Goal: Transaction & Acquisition: Purchase product/service

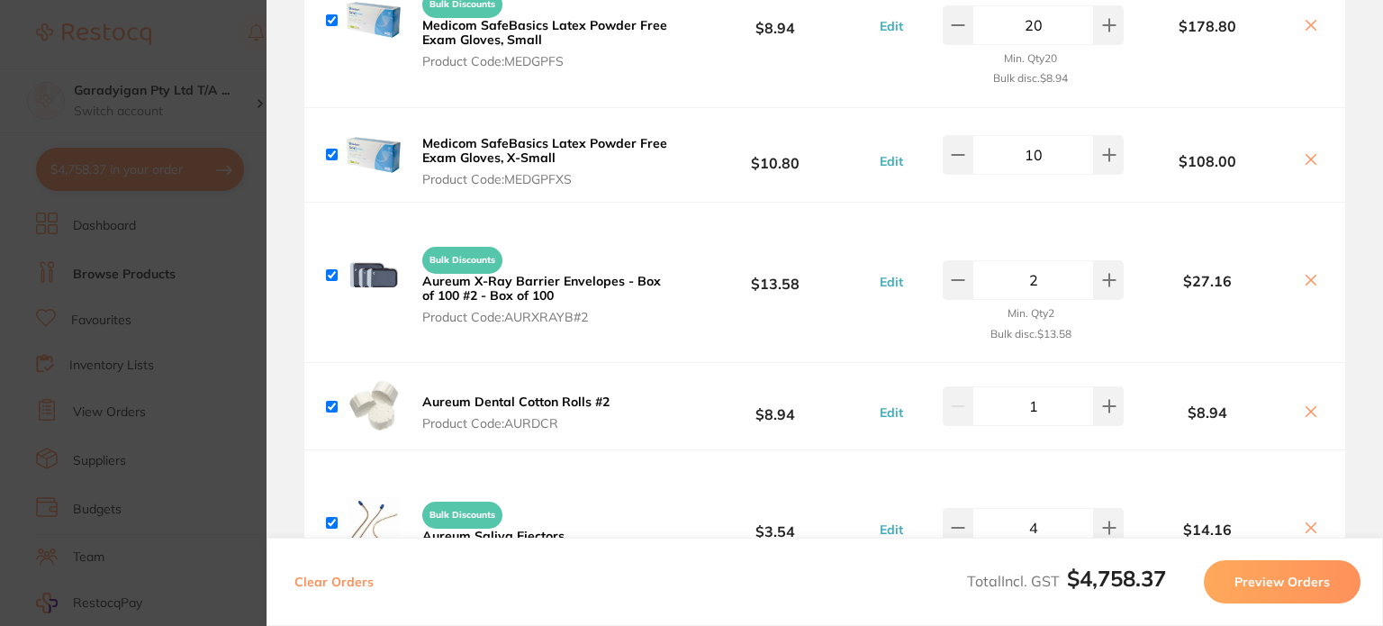
scroll to position [3331, 0]
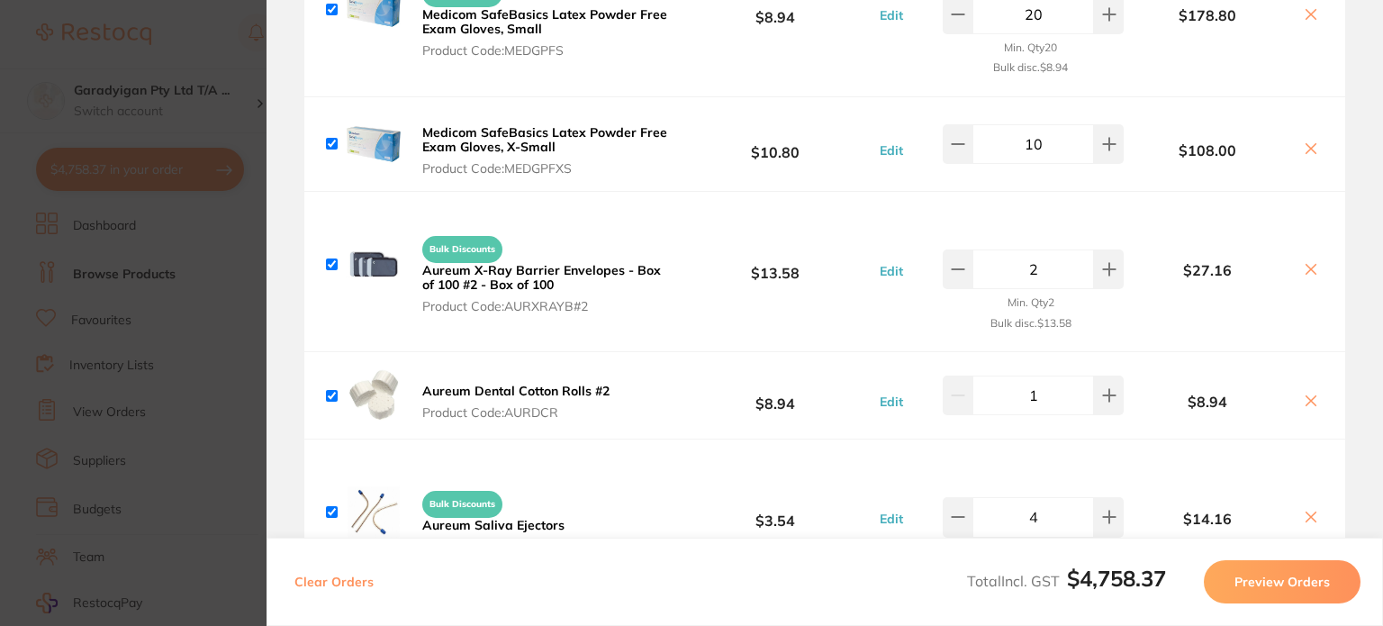
drag, startPoint x: 512, startPoint y: 131, endPoint x: 669, endPoint y: 226, distance: 183.4
click at [517, 131] on b "Medicom SafeBasics Latex Powder Free Exam Gloves, X-Small" at bounding box center [544, 139] width 245 height 31
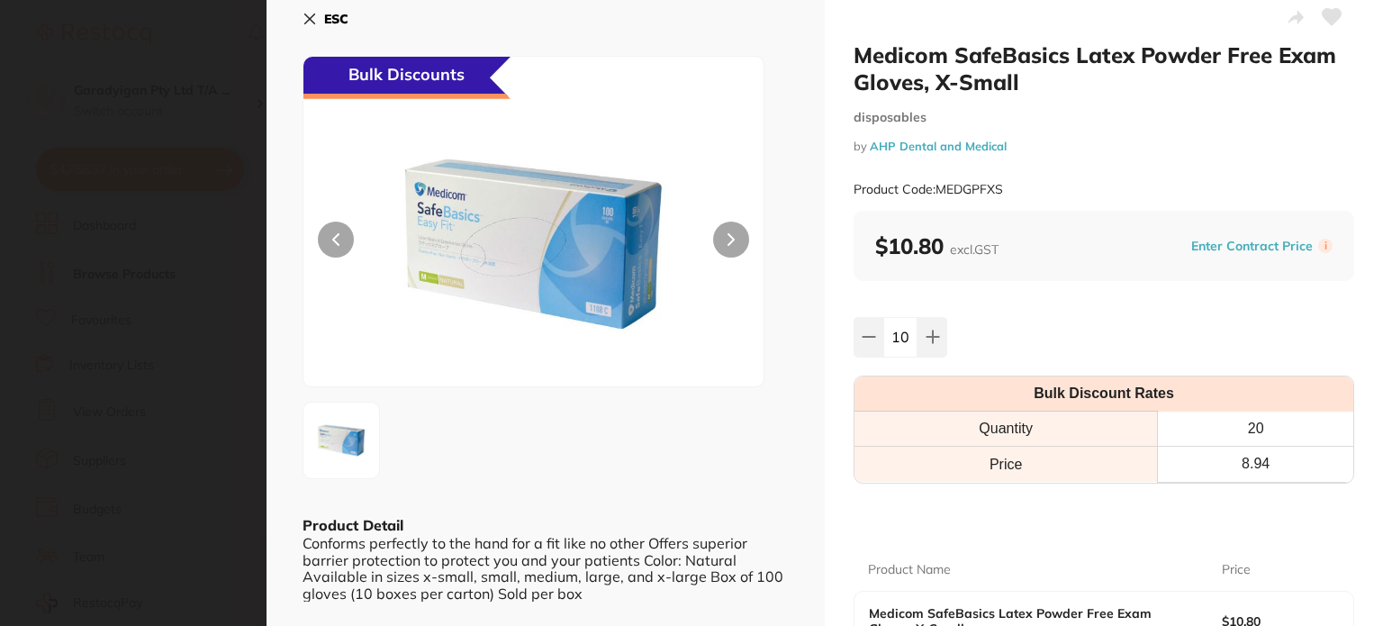
scroll to position [0, 0]
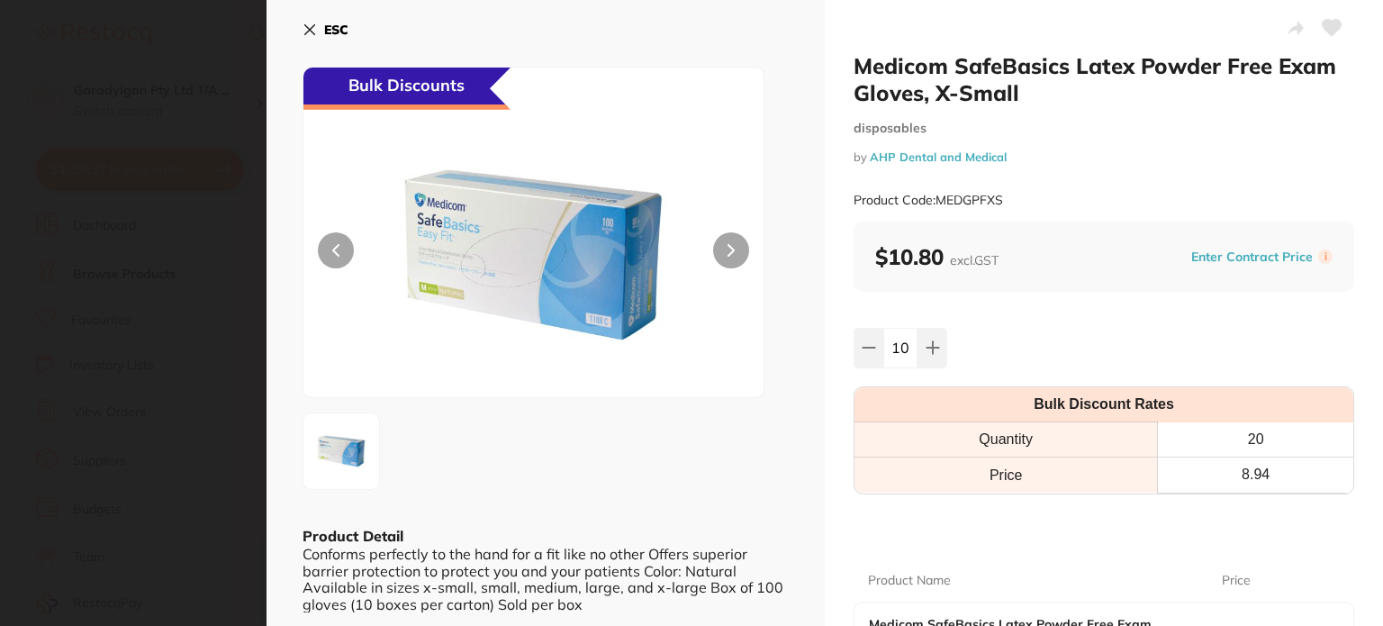
drag, startPoint x: 305, startPoint y: 16, endPoint x: 342, endPoint y: 35, distance: 41.5
click at [306, 17] on button "ESC" at bounding box center [325, 29] width 46 height 31
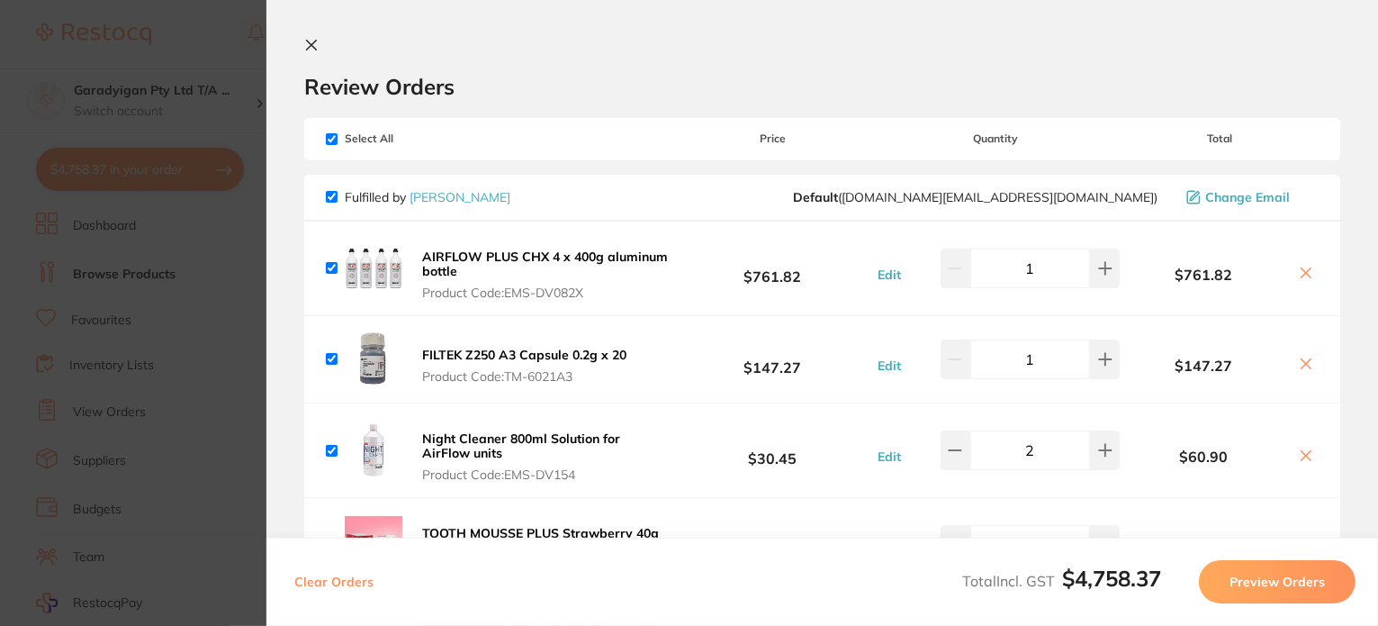
scroll to position [810, 0]
click at [305, 39] on icon at bounding box center [311, 45] width 14 height 14
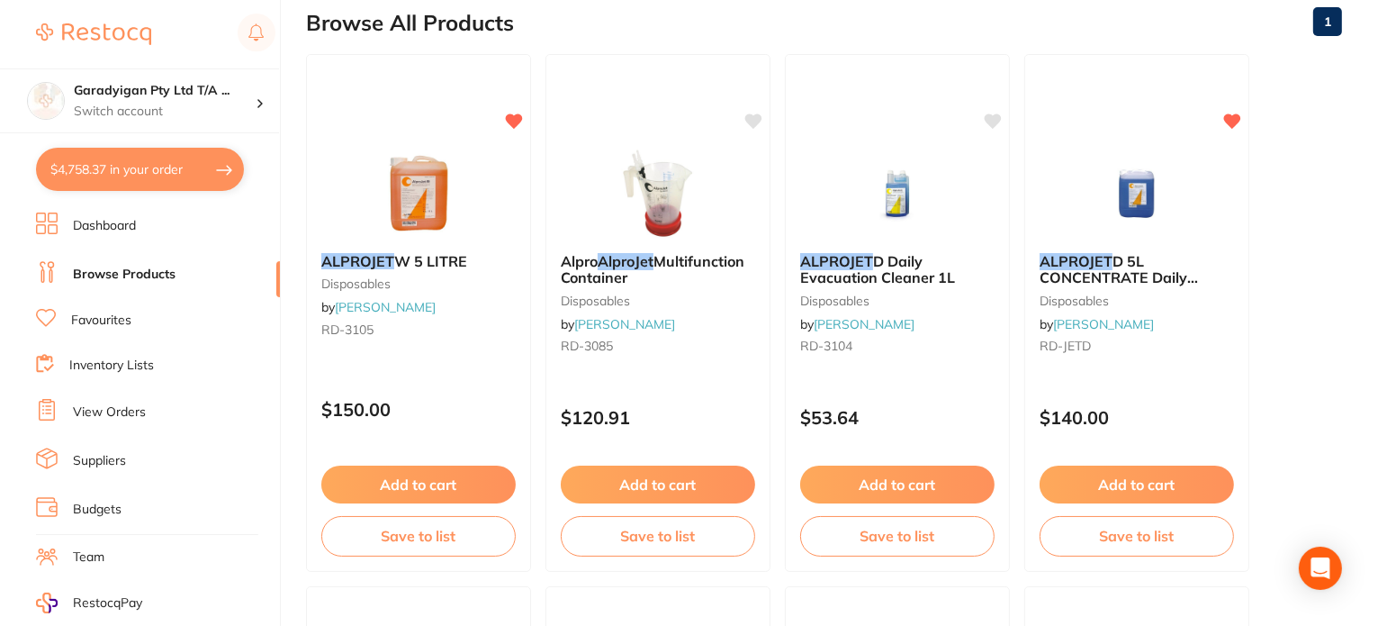
scroll to position [180, 0]
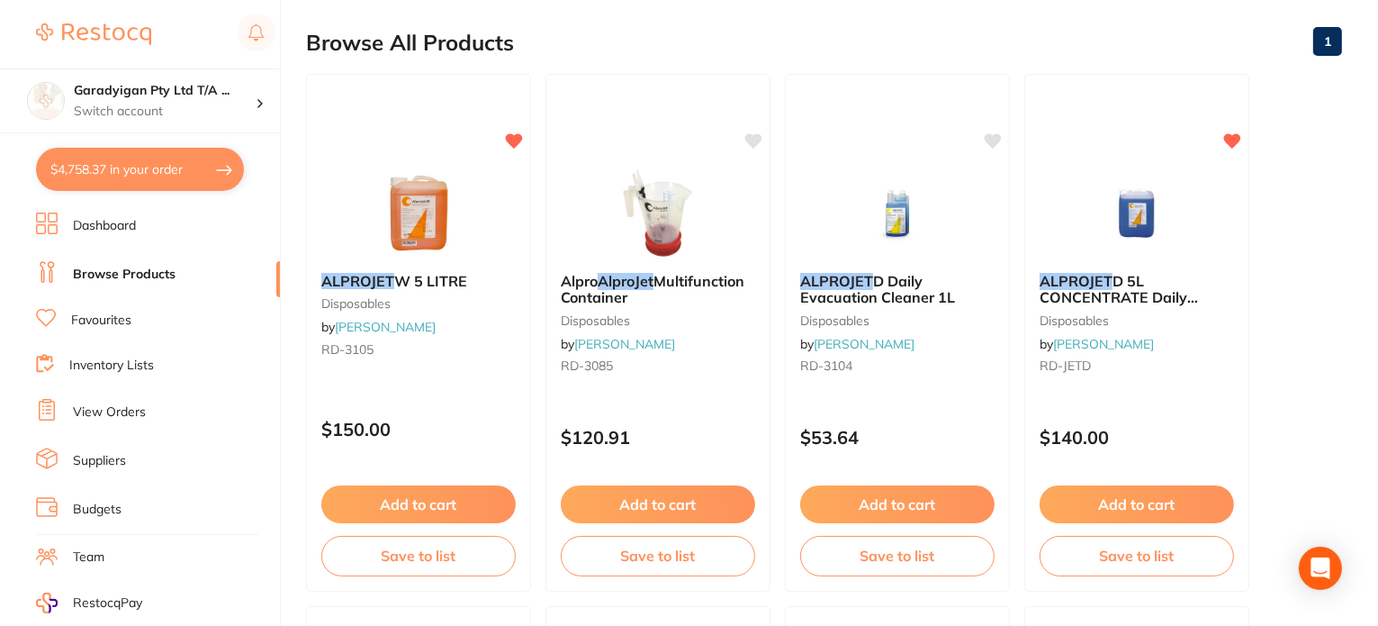
drag, startPoint x: 142, startPoint y: 158, endPoint x: 415, endPoint y: 143, distance: 273.1
click at [147, 155] on button "$4,758.37 in your order" at bounding box center [140, 169] width 208 height 43
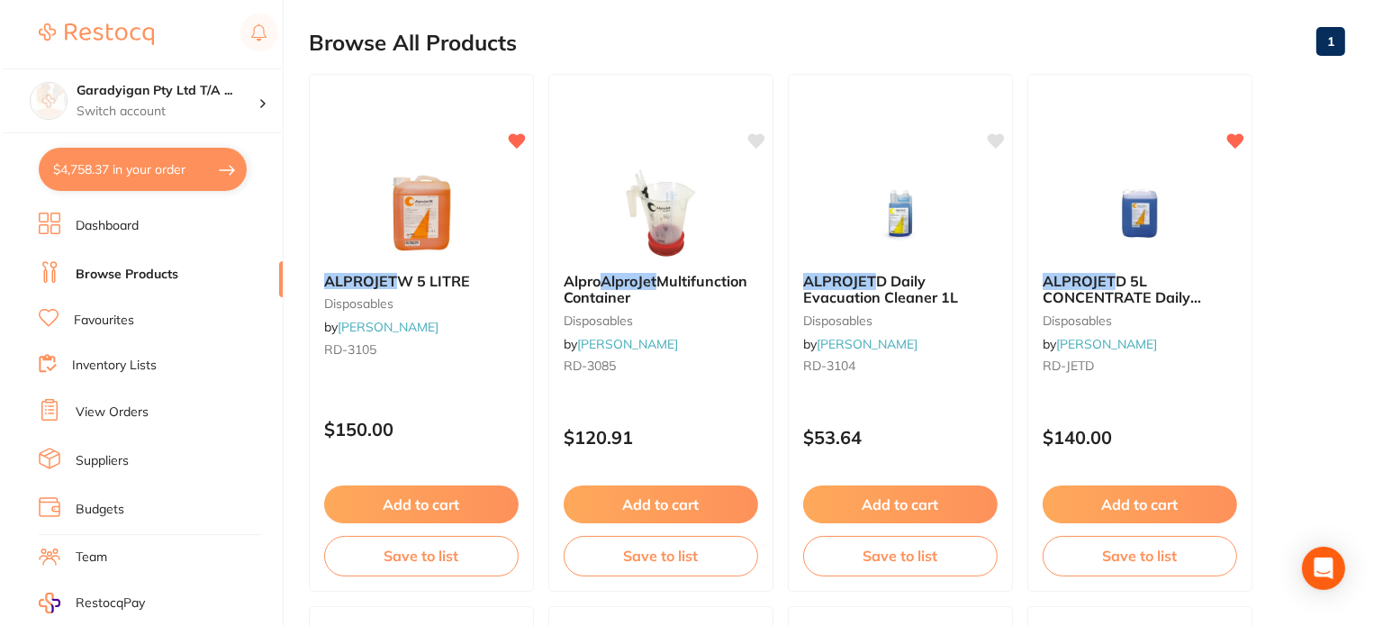
scroll to position [0, 0]
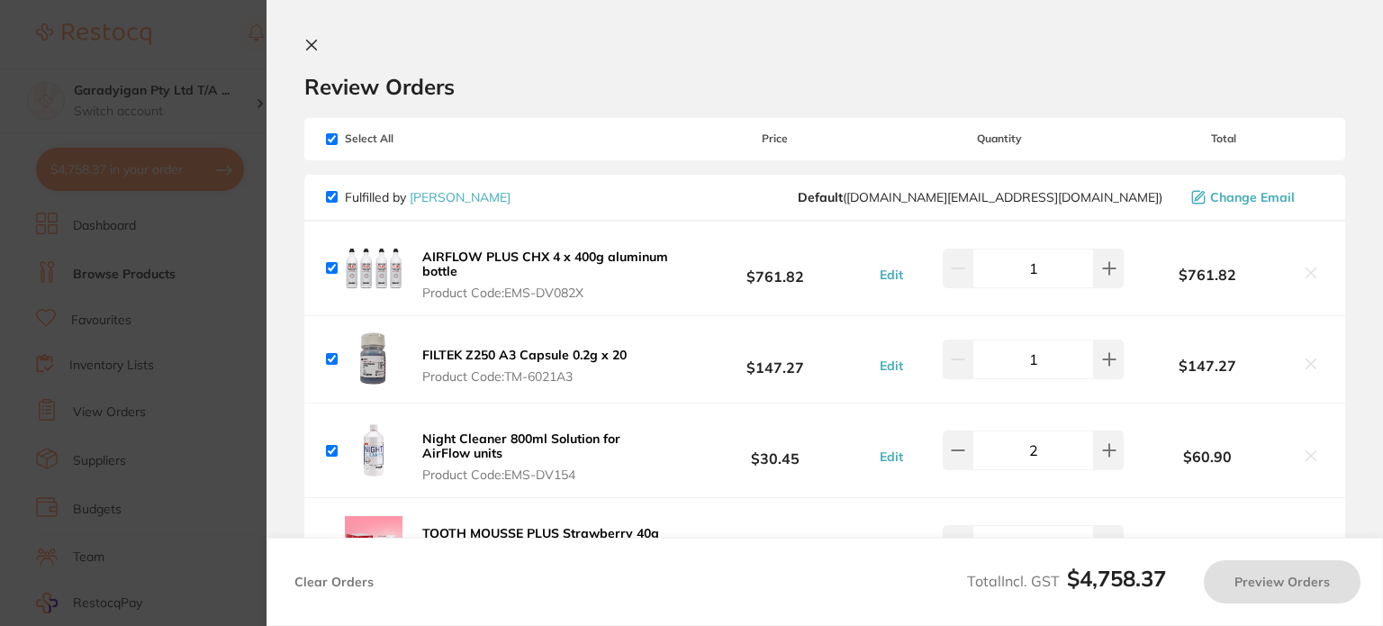
drag, startPoint x: 313, startPoint y: 46, endPoint x: 284, endPoint y: 90, distance: 53.2
click at [313, 46] on icon at bounding box center [311, 45] width 14 height 14
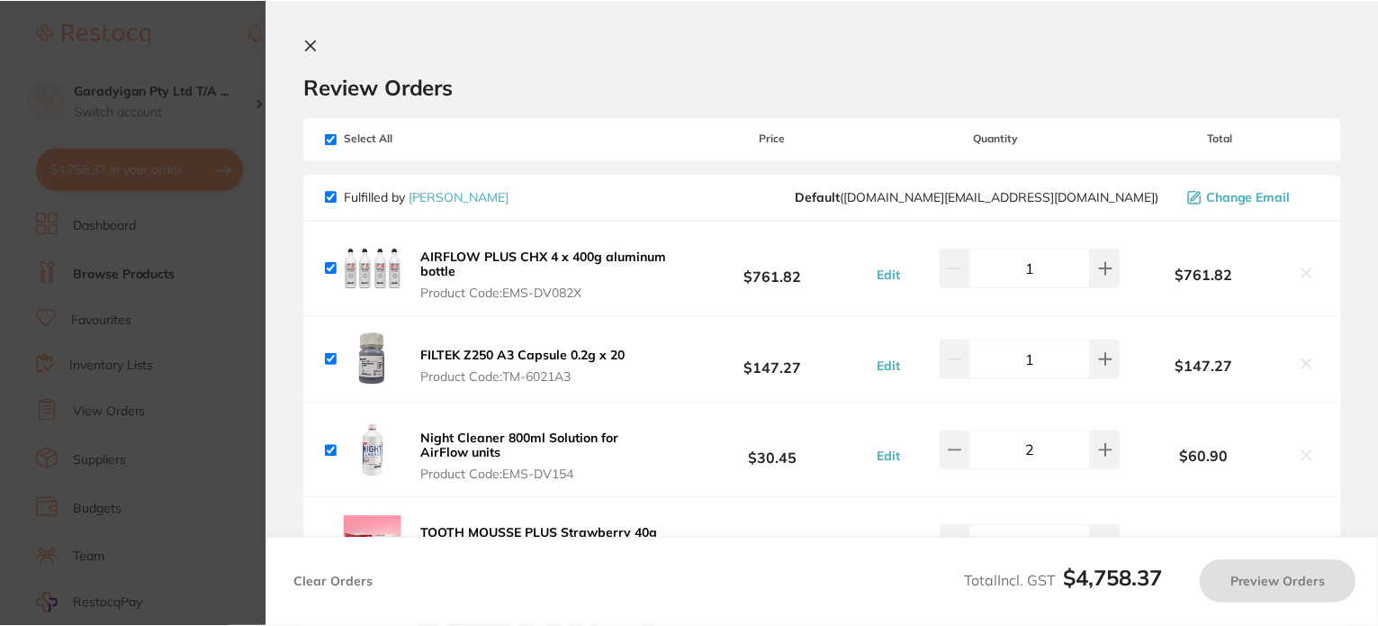
scroll to position [180, 0]
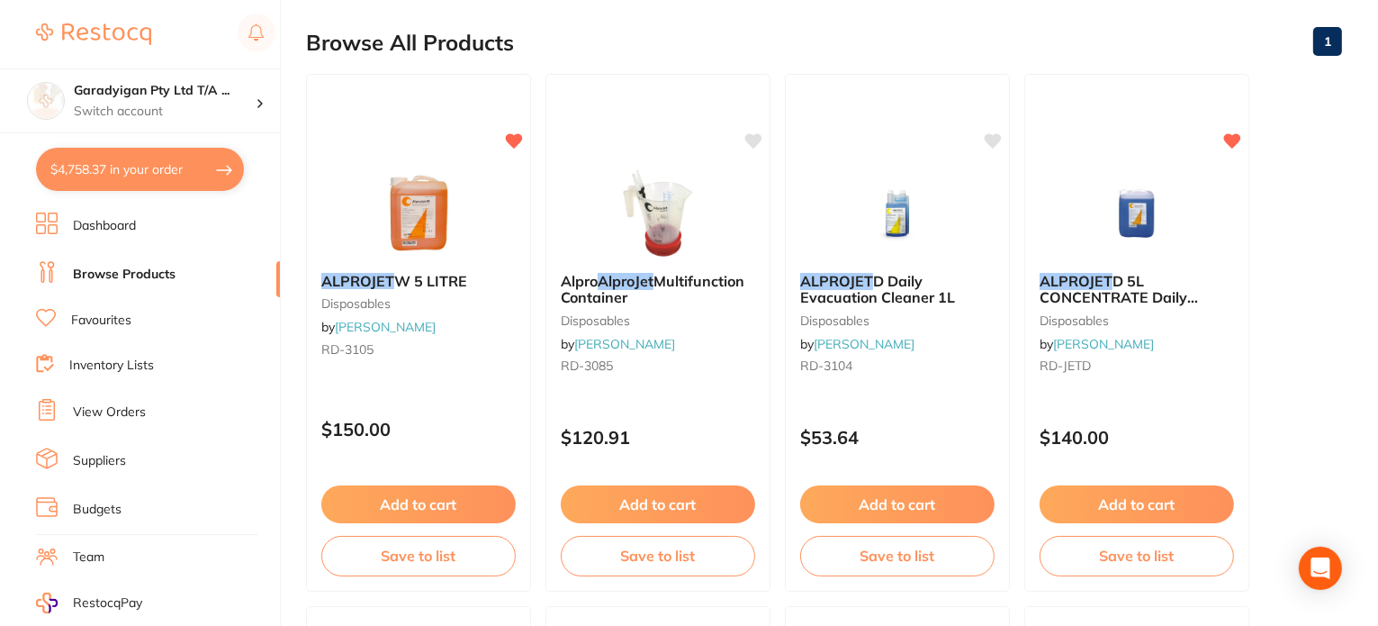
drag, startPoint x: 158, startPoint y: 274, endPoint x: 239, endPoint y: 239, distance: 87.1
click at [159, 273] on link "Browse Products" at bounding box center [124, 275] width 103 height 18
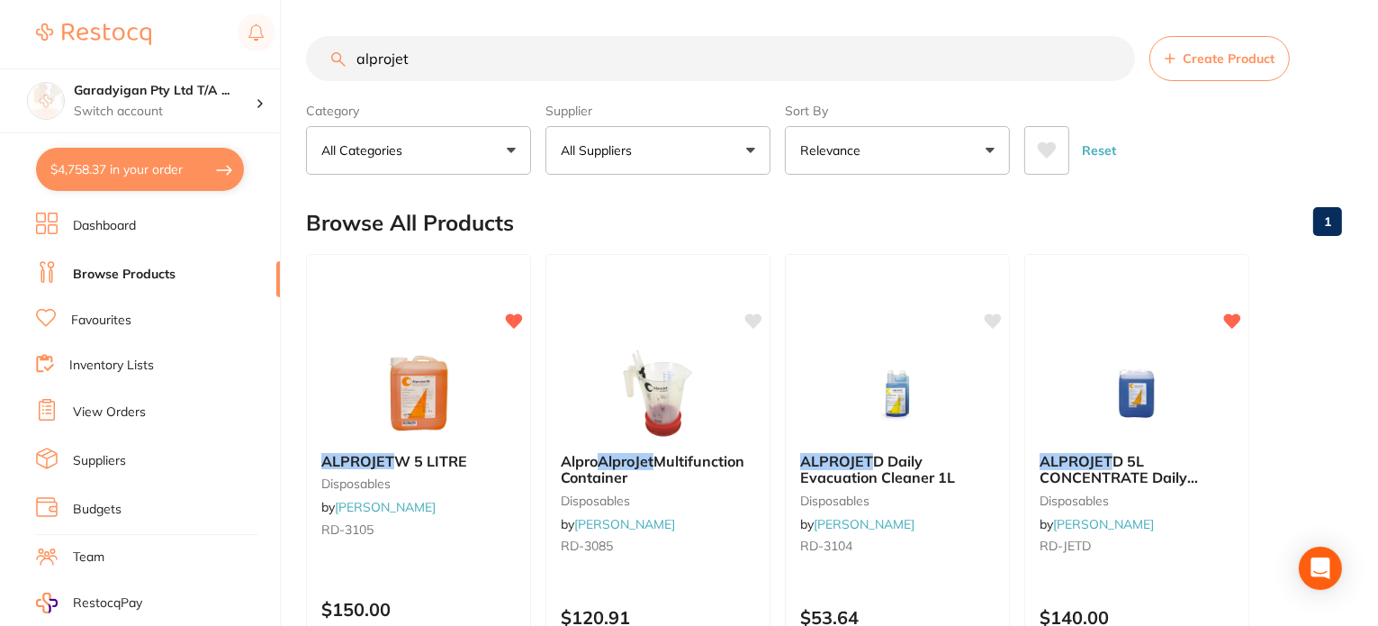
click at [497, 54] on input "alprojet" at bounding box center [720, 58] width 829 height 45
drag, startPoint x: 378, startPoint y: 53, endPoint x: 94, endPoint y: 32, distance: 285.2
click at [94, 32] on div "$4,758.37 Garadyigan Pty Ltd T/A ... Switch account Garadyigan Pty Ltd T/A Anna…" at bounding box center [689, 313] width 1378 height 626
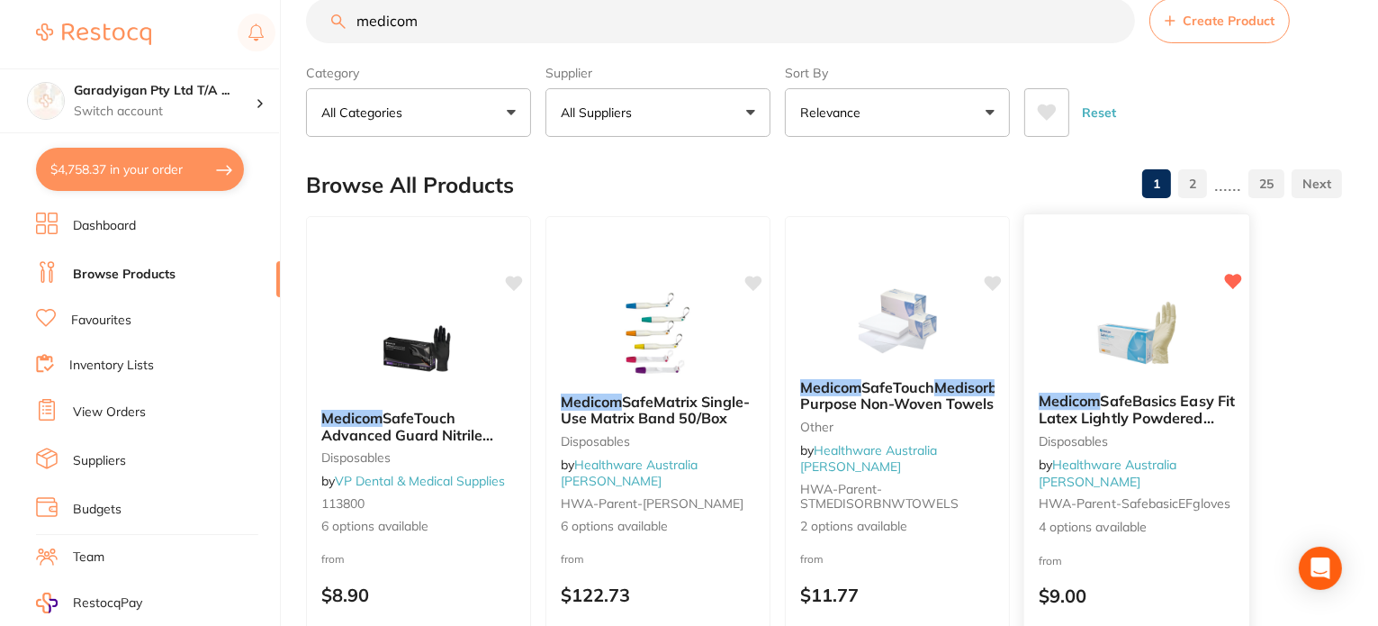
scroll to position [90, 0]
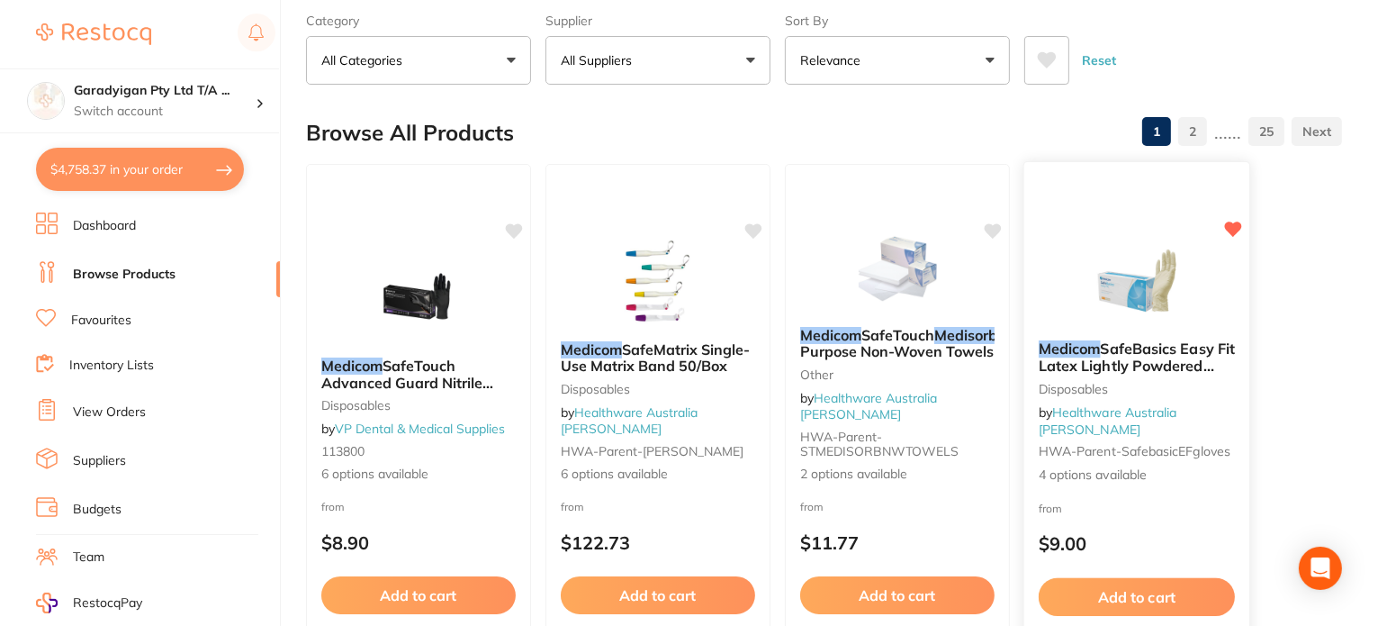
type input "medicom"
drag, startPoint x: 1175, startPoint y: 589, endPoint x: 1150, endPoint y: 625, distance: 43.4
click at [1176, 589] on button "Add to cart" at bounding box center [1137, 595] width 194 height 38
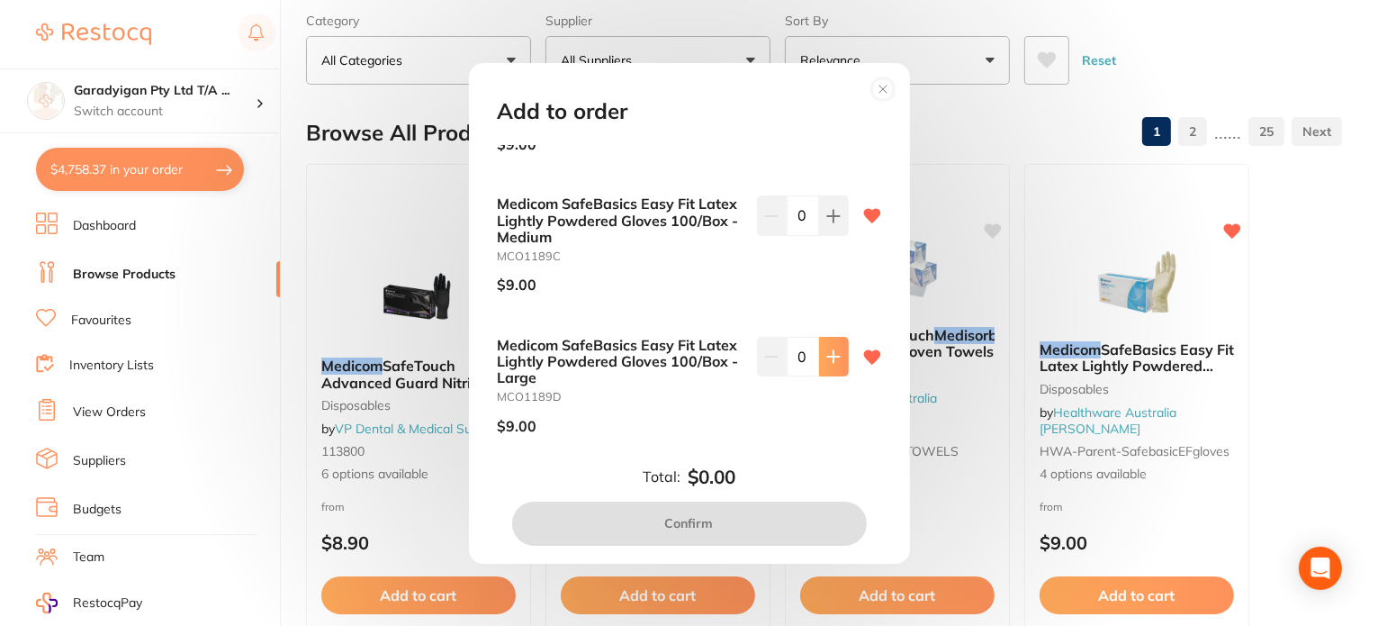
click at [821, 366] on button at bounding box center [834, 357] width 30 height 40
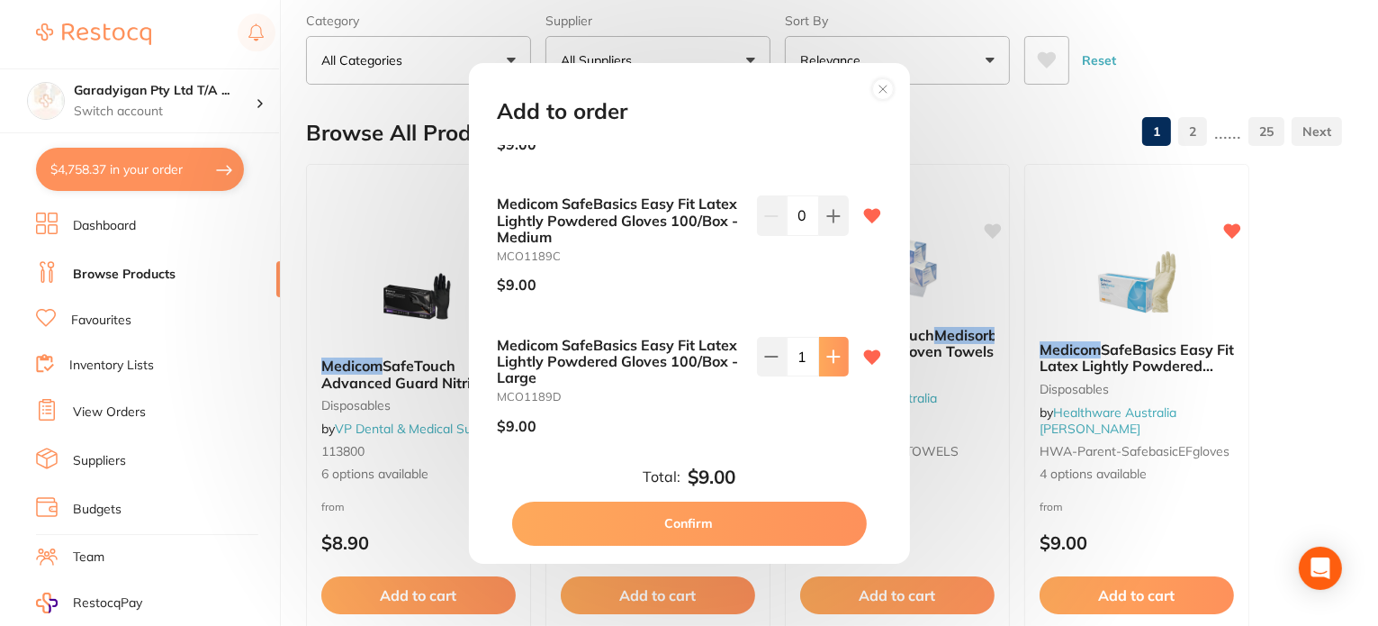
click at [821, 365] on button at bounding box center [834, 357] width 30 height 40
click at [822, 365] on button at bounding box center [834, 357] width 30 height 40
click at [823, 365] on button at bounding box center [834, 357] width 30 height 40
type input "5"
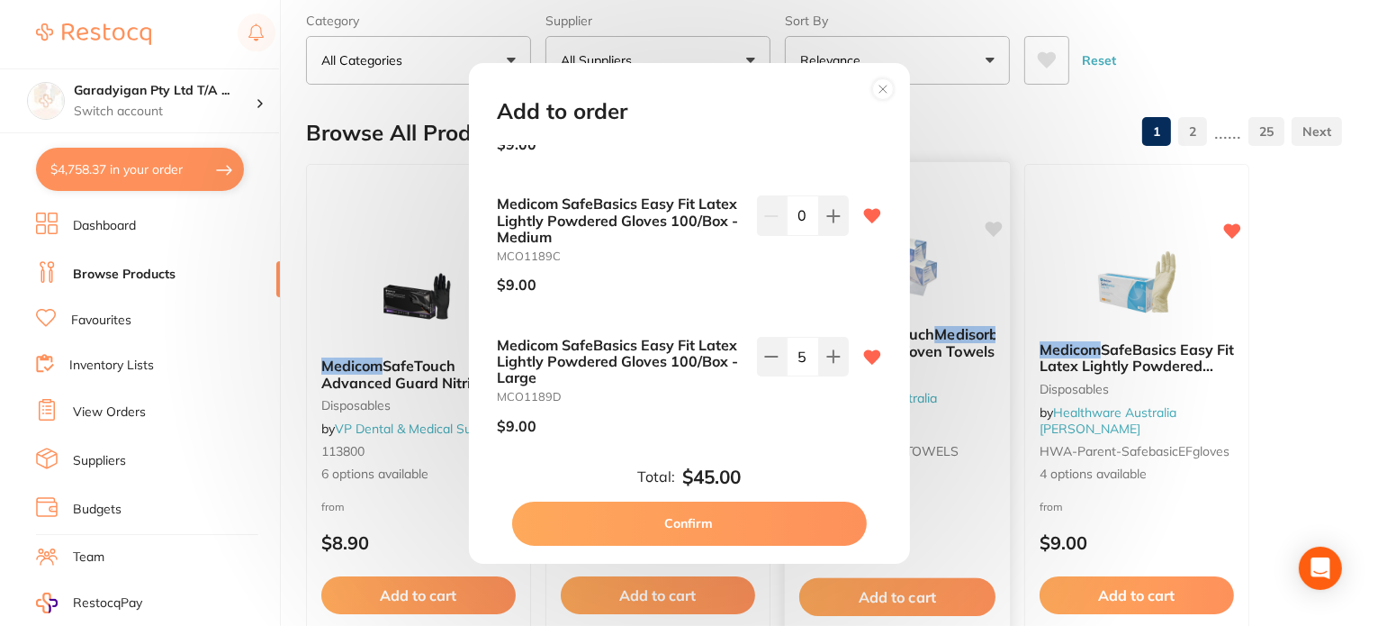
drag, startPoint x: 829, startPoint y: 519, endPoint x: 810, endPoint y: 516, distance: 19.2
click at [831, 519] on button "Confirm" at bounding box center [689, 522] width 355 height 43
checkbox input "false"
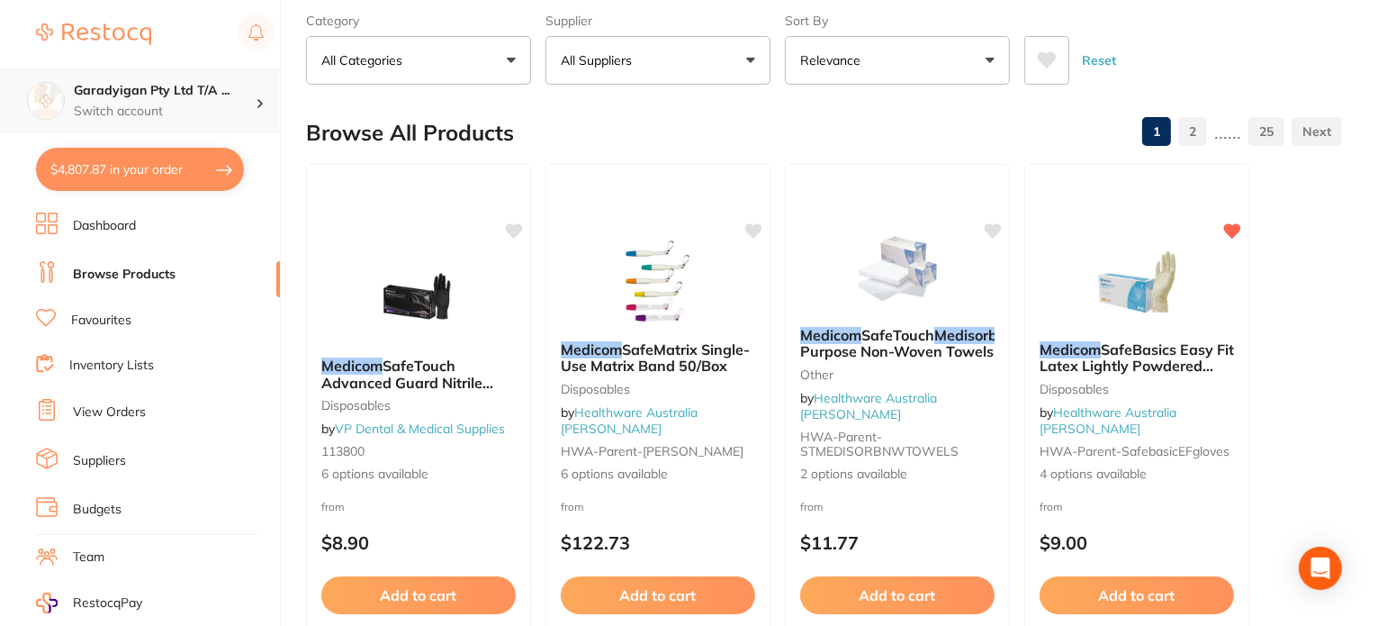
click at [180, 95] on h4 "Garadyigan Pty Ltd T/A ..." at bounding box center [165, 91] width 182 height 18
click at [210, 238] on ul "Dashboard Browse Products Favourites Inventory Lists View Orders Suppliers Budg…" at bounding box center [158, 522] width 244 height 621
click at [176, 176] on div "Garadyigan Pty Ltd T/A Annandale Dental" at bounding box center [140, 155] width 252 height 63
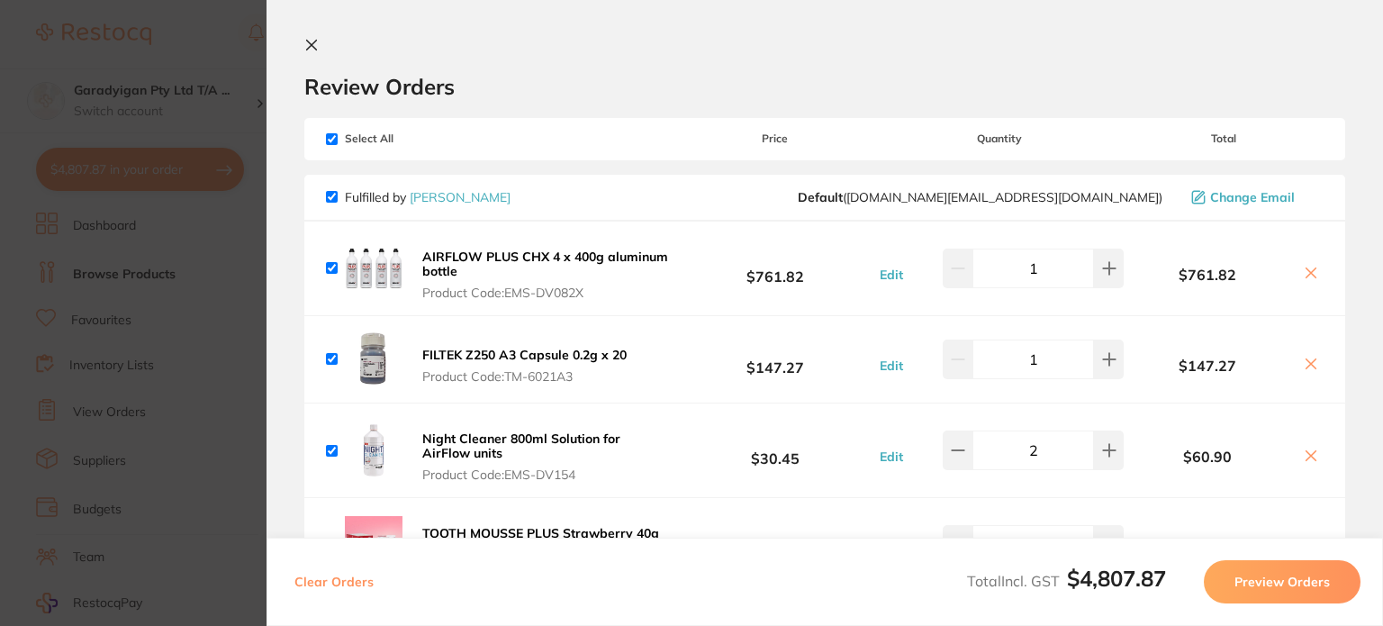
drag, startPoint x: 313, startPoint y: 45, endPoint x: 309, endPoint y: 65, distance: 20.3
click at [311, 45] on icon at bounding box center [311, 45] width 14 height 14
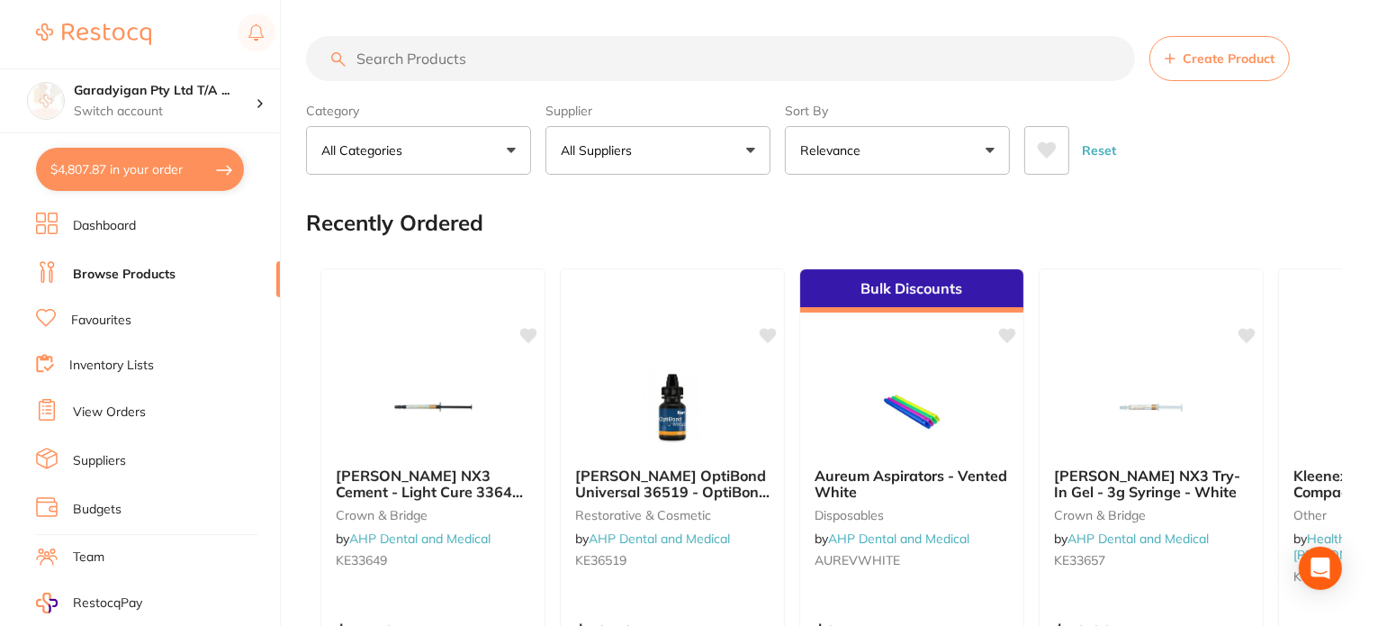
click at [388, 57] on input "search" at bounding box center [720, 58] width 829 height 45
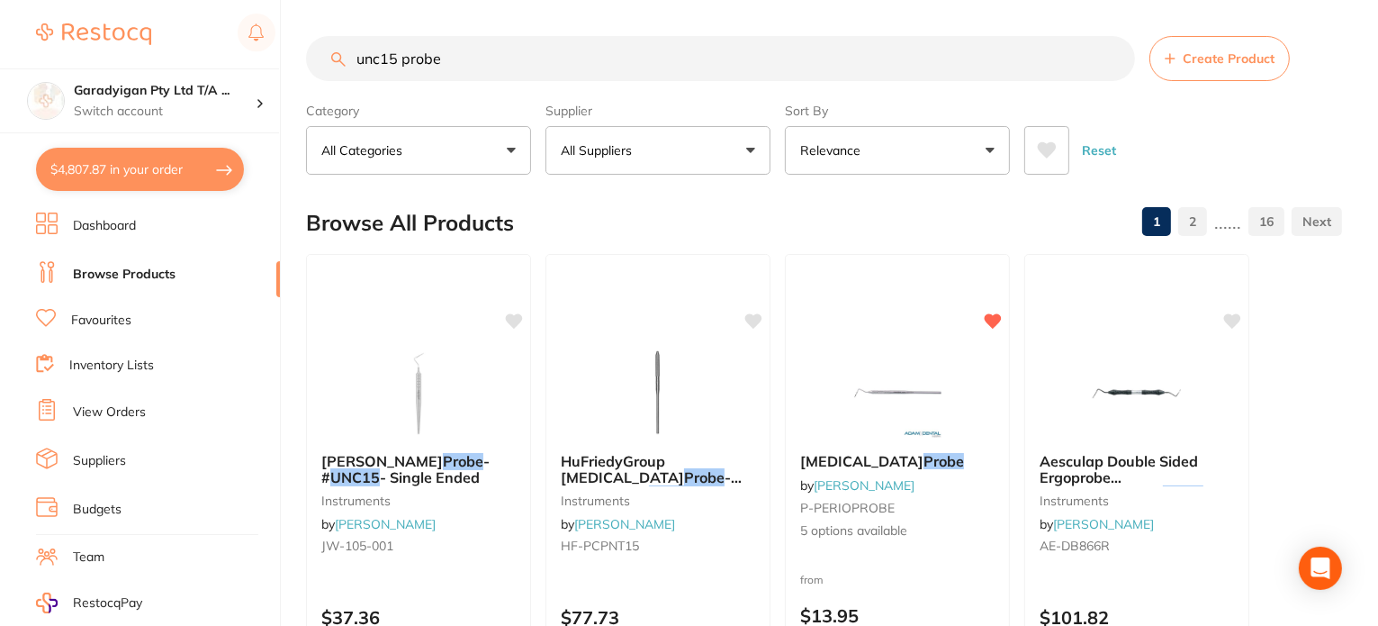
drag, startPoint x: 474, startPoint y: 75, endPoint x: 397, endPoint y: 70, distance: 77.5
click at [400, 71] on input "unc15 probe" at bounding box center [720, 58] width 829 height 45
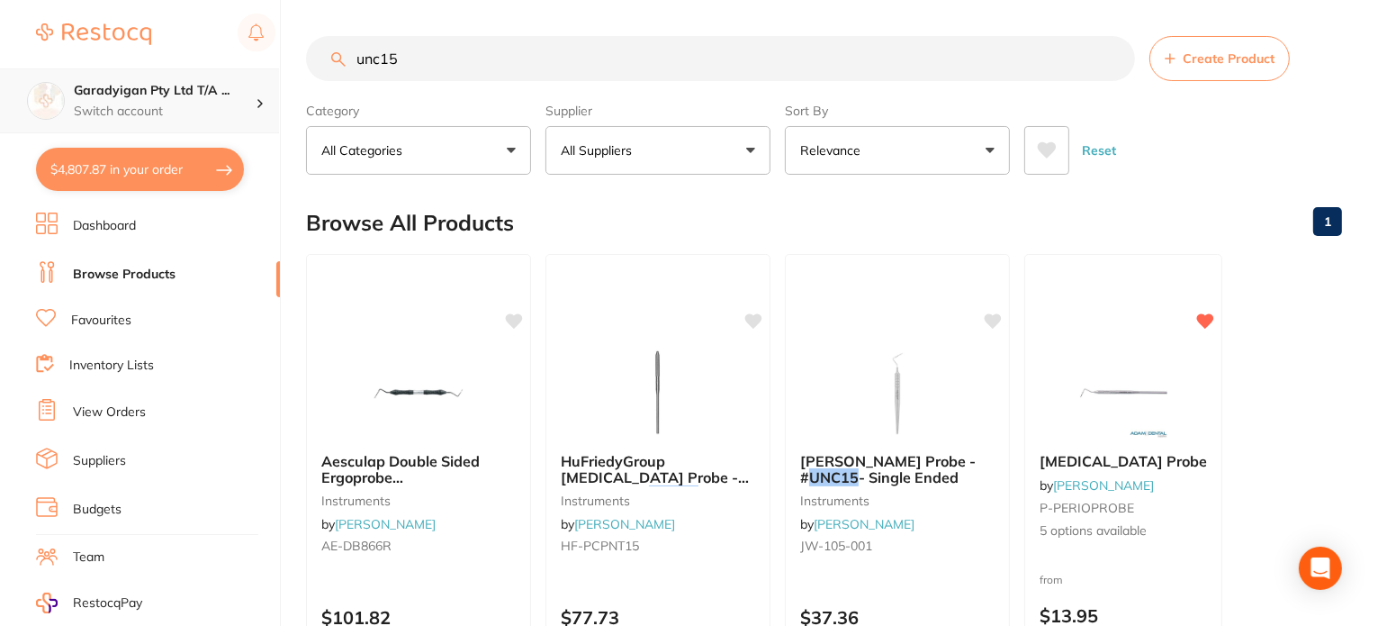
drag, startPoint x: 520, startPoint y: 57, endPoint x: 216, endPoint y: 86, distance: 305.7
click at [216, 86] on div "$4,807.87 Garadyigan Pty Ltd T/A ... Switch account Garadyigan Pty Ltd T/A Anna…" at bounding box center [689, 313] width 1378 height 626
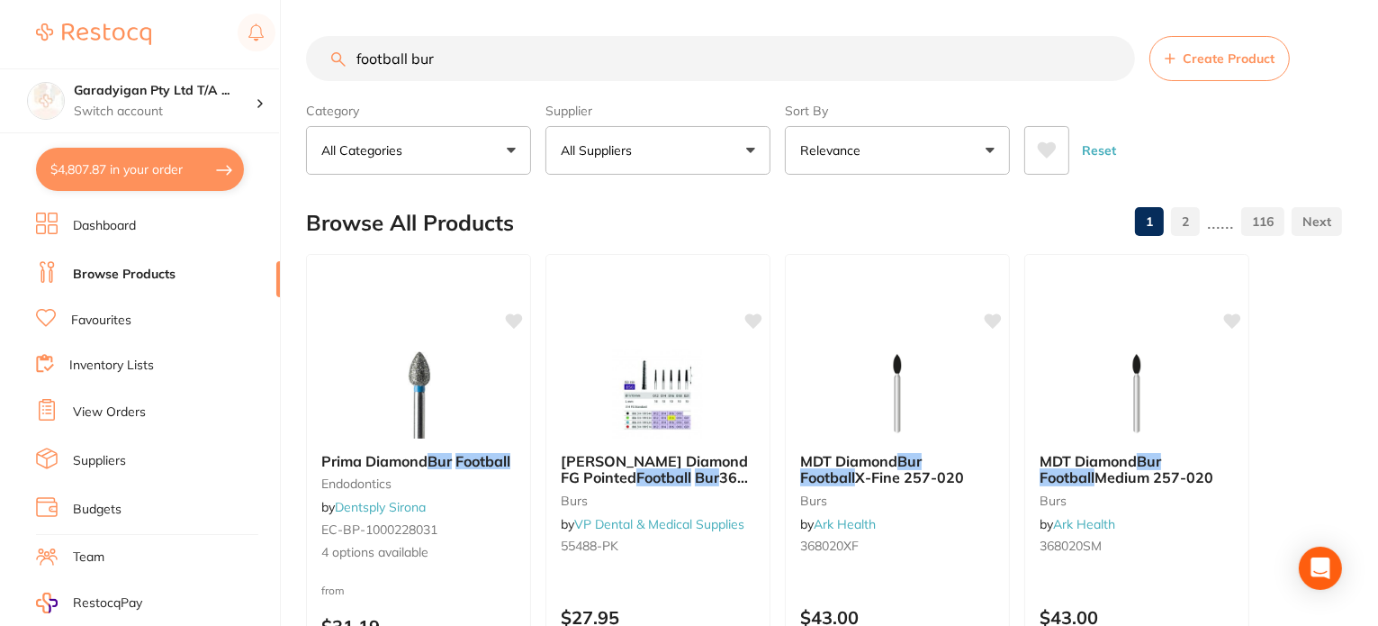
drag, startPoint x: 518, startPoint y: 68, endPoint x: 111, endPoint y: 58, distance: 407.9
click at [111, 58] on div "$4,807.87 Garadyigan Pty Ltd T/A ... Switch account Garadyigan Pty Ltd T/A Anna…" at bounding box center [689, 313] width 1378 height 626
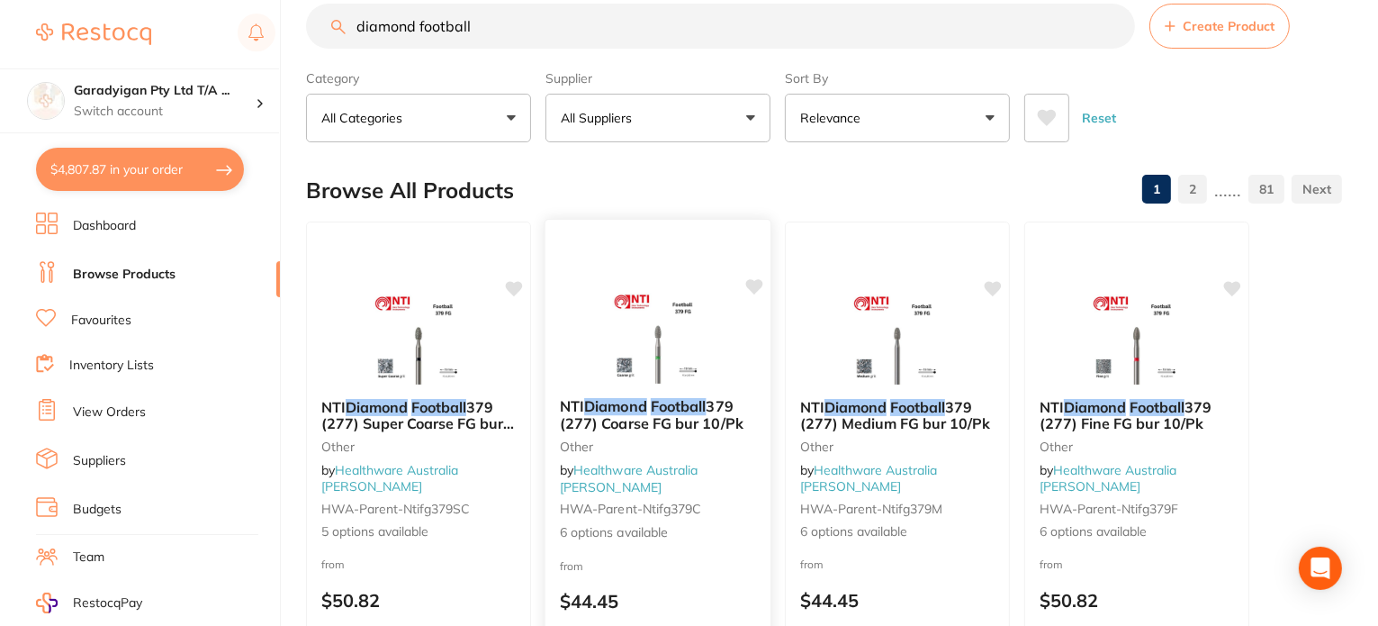
scroll to position [90, 0]
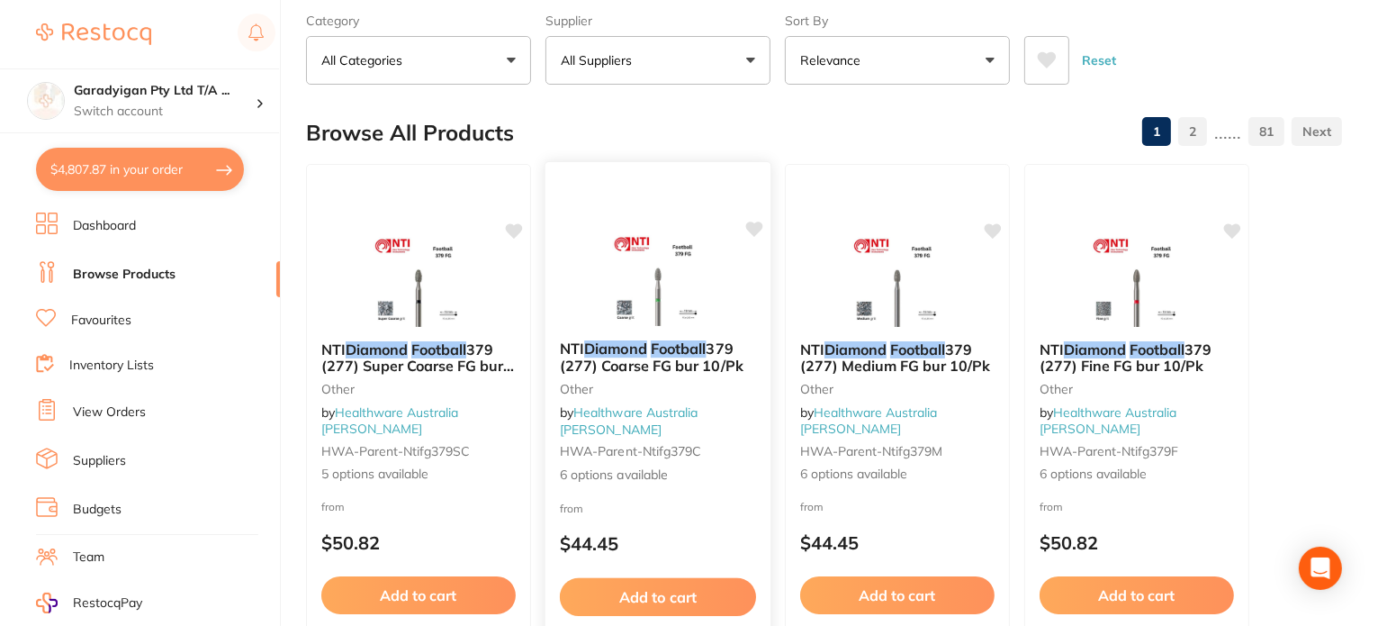
type input "diamond football"
drag, startPoint x: 673, startPoint y: 280, endPoint x: 900, endPoint y: 475, distance: 299.3
click at [673, 280] on img at bounding box center [657, 282] width 117 height 90
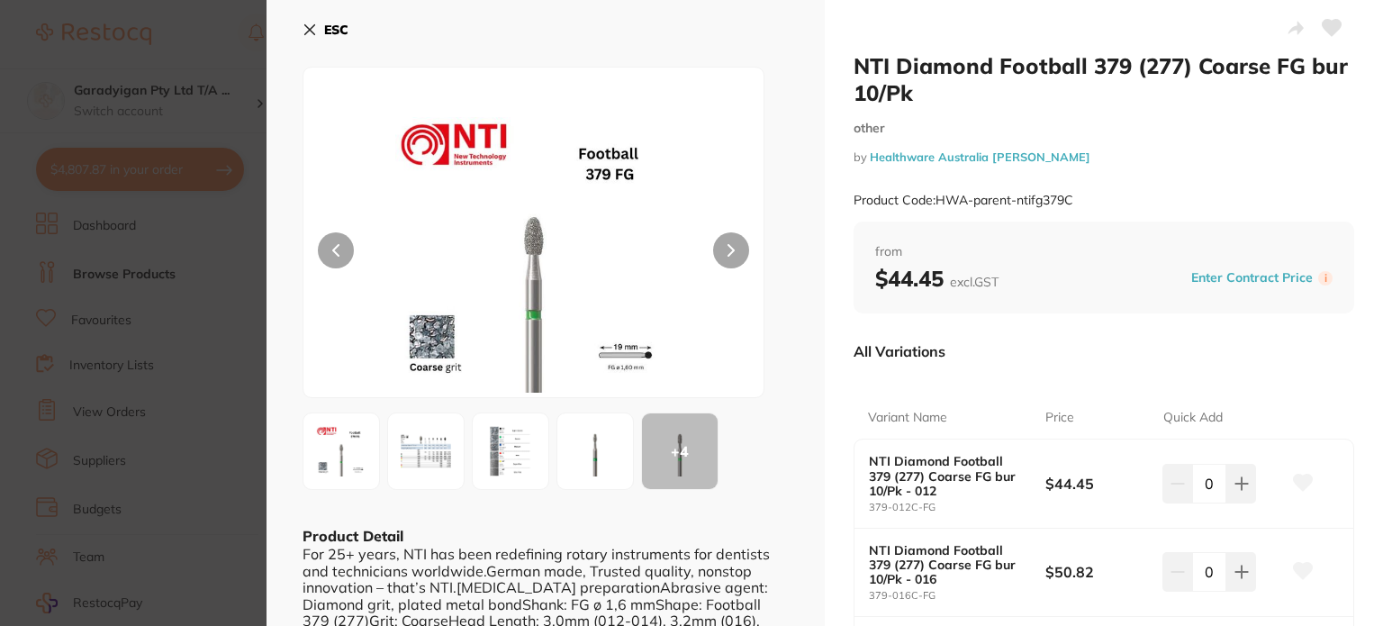
click at [434, 452] on img at bounding box center [425, 451] width 65 height 65
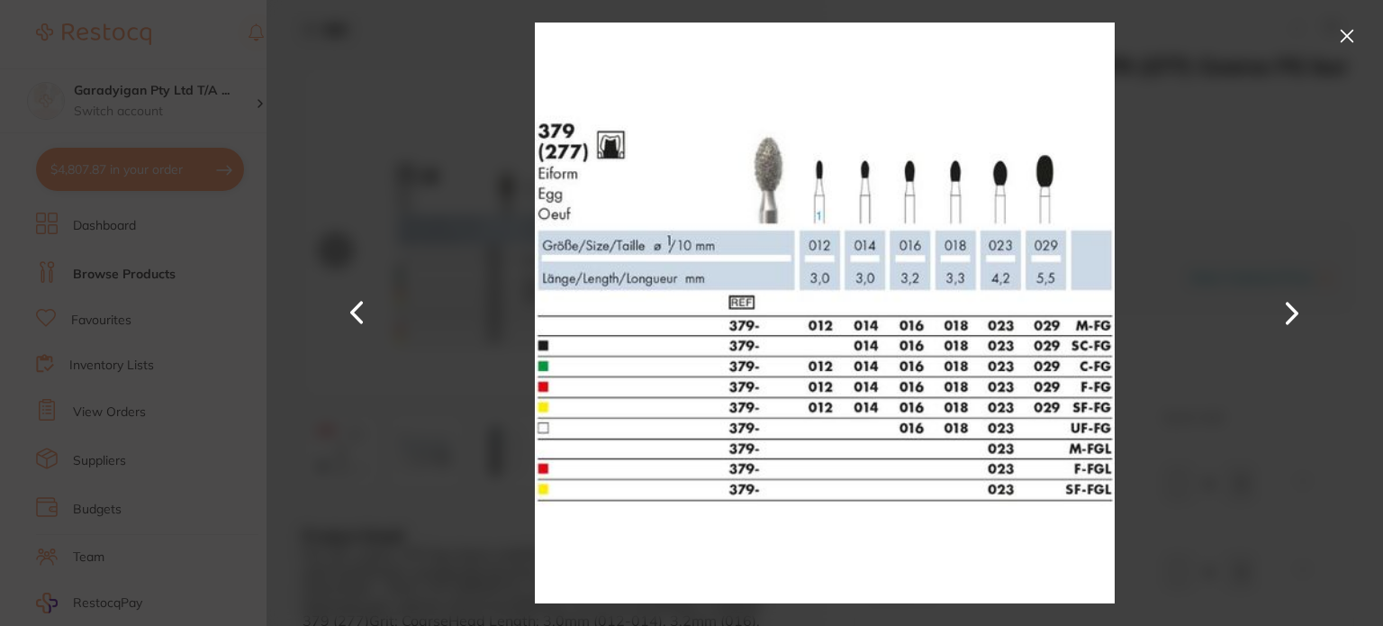
click at [490, 107] on div at bounding box center [824, 313] width 1116 height 626
click at [343, 316] on button at bounding box center [357, 313] width 43 height 313
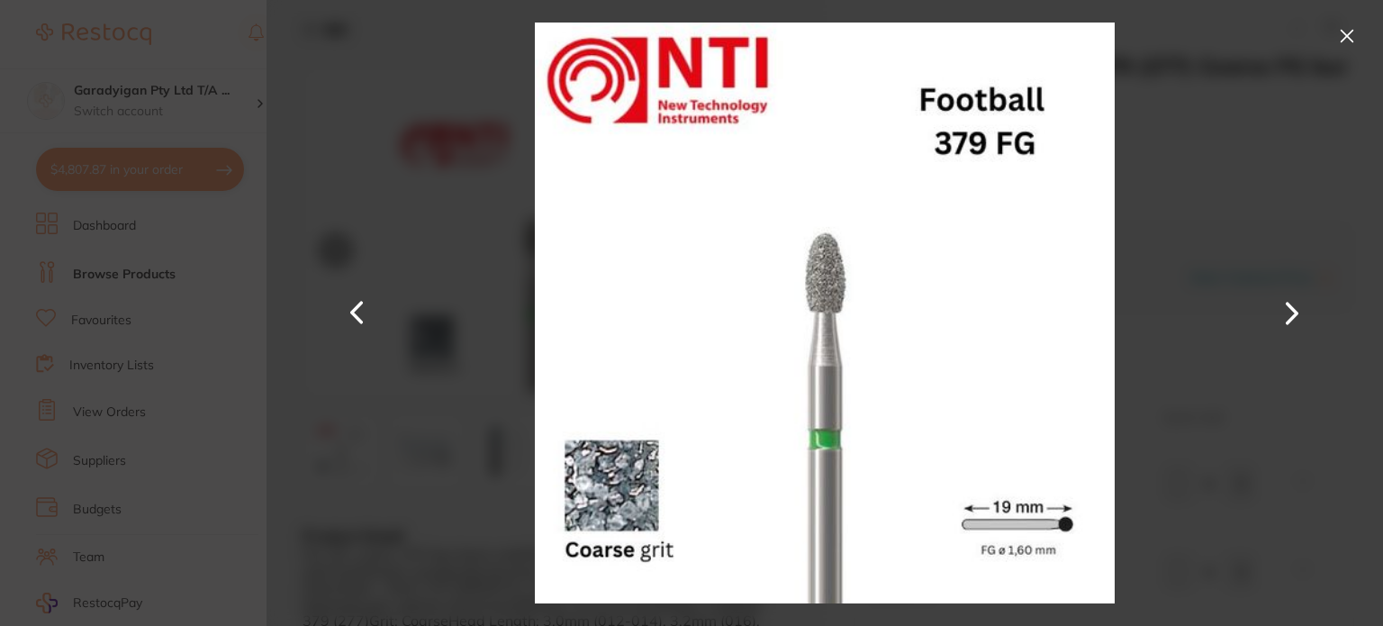
click at [1337, 38] on button at bounding box center [1346, 36] width 29 height 29
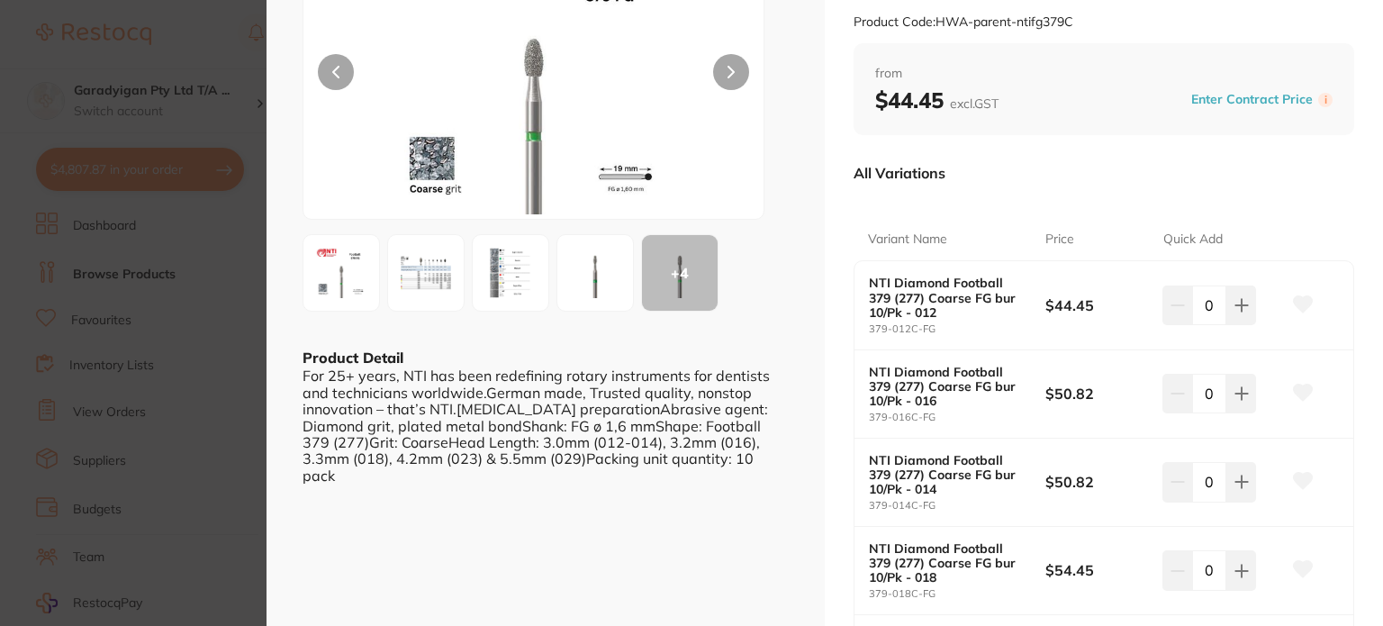
scroll to position [180, 0]
click at [407, 273] on img at bounding box center [425, 271] width 65 height 65
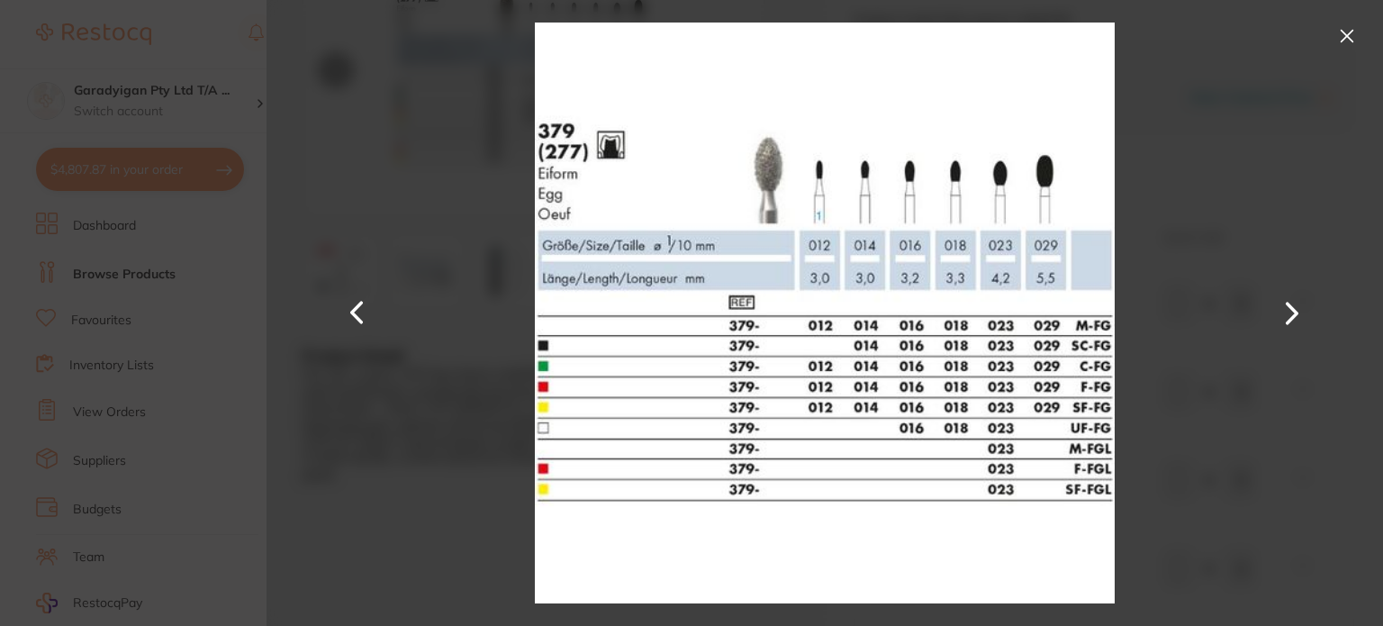
click at [1354, 38] on button at bounding box center [1346, 36] width 29 height 29
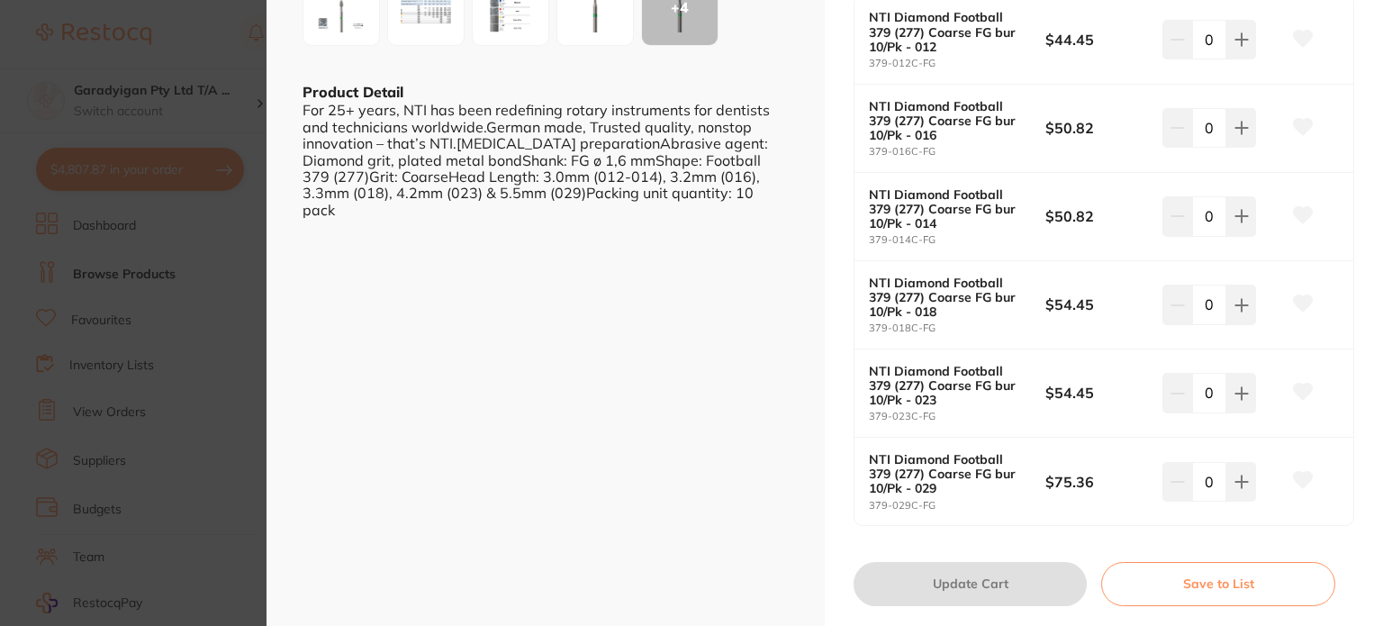
scroll to position [450, 0]
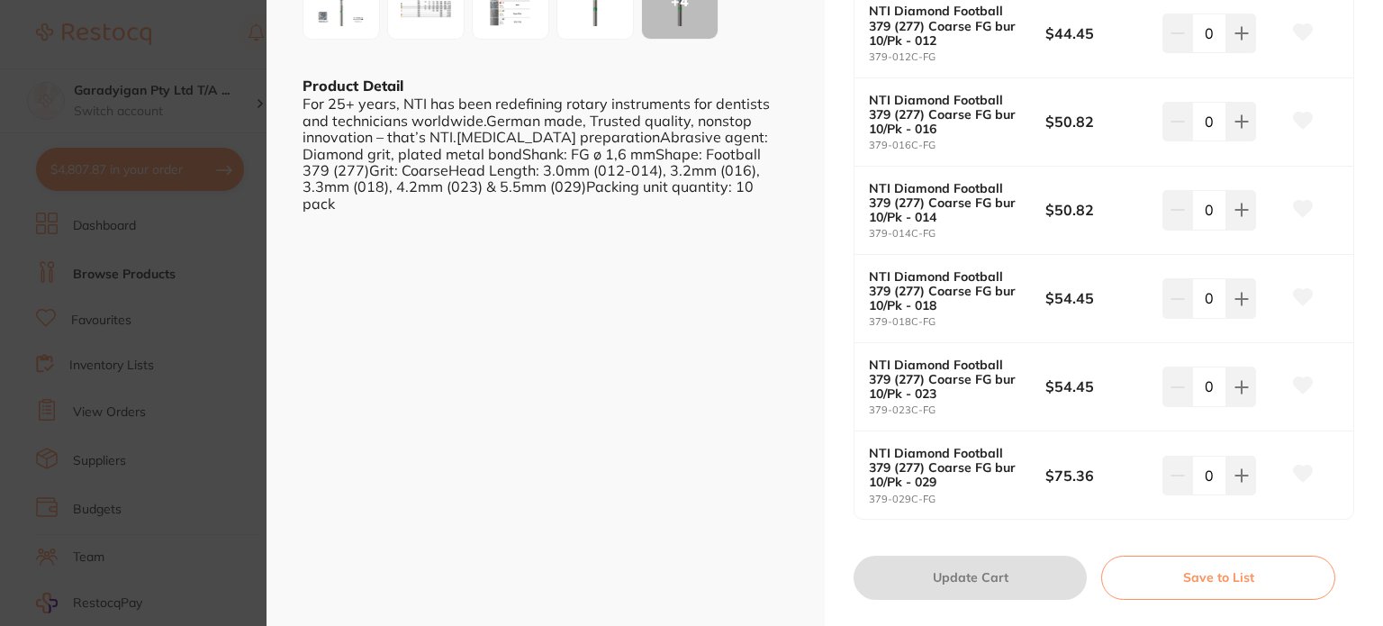
click at [1000, 383] on b "NTI Diamond Football 379 (277) Coarse FG bur 10/Pk - 023" at bounding box center [948, 378] width 158 height 43
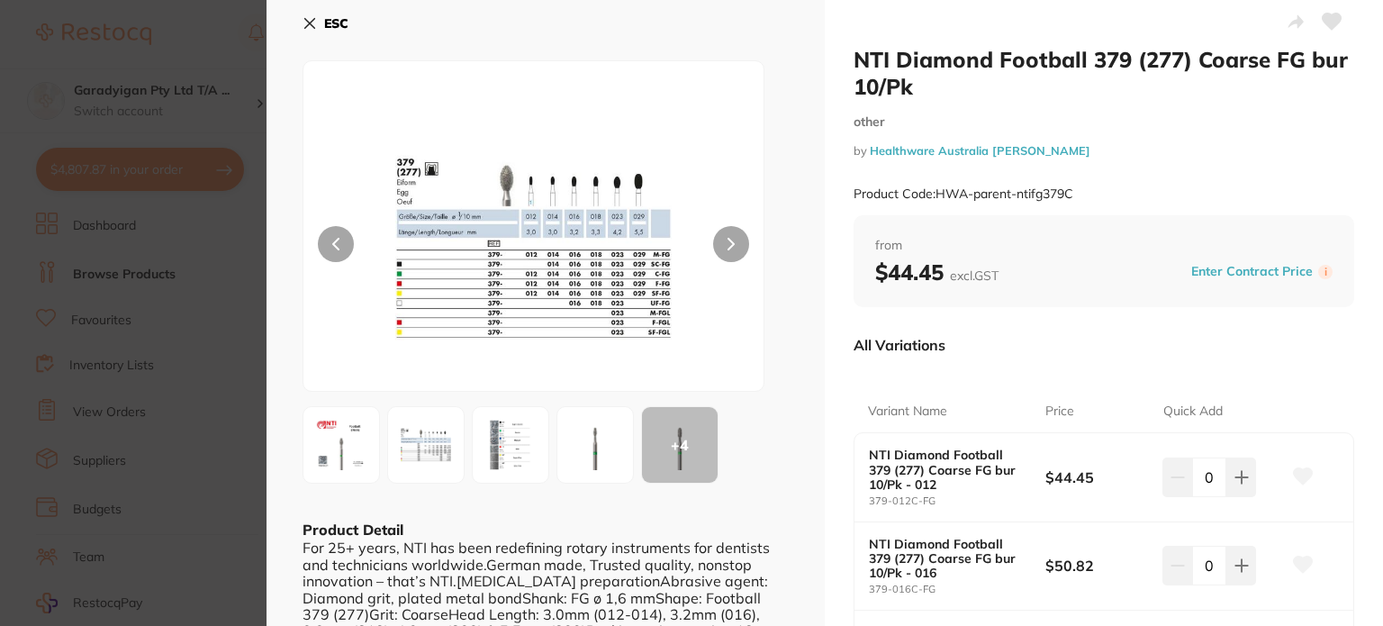
scroll to position [0, 0]
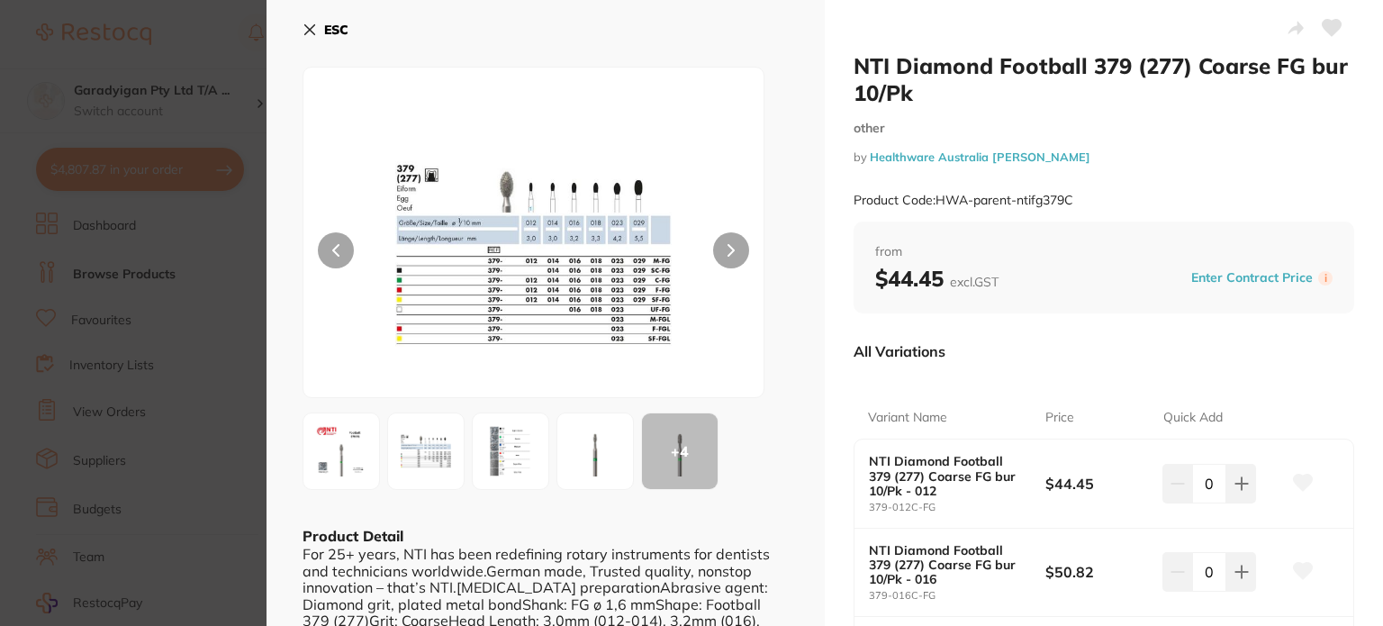
click at [490, 203] on img at bounding box center [533, 255] width 276 height 284
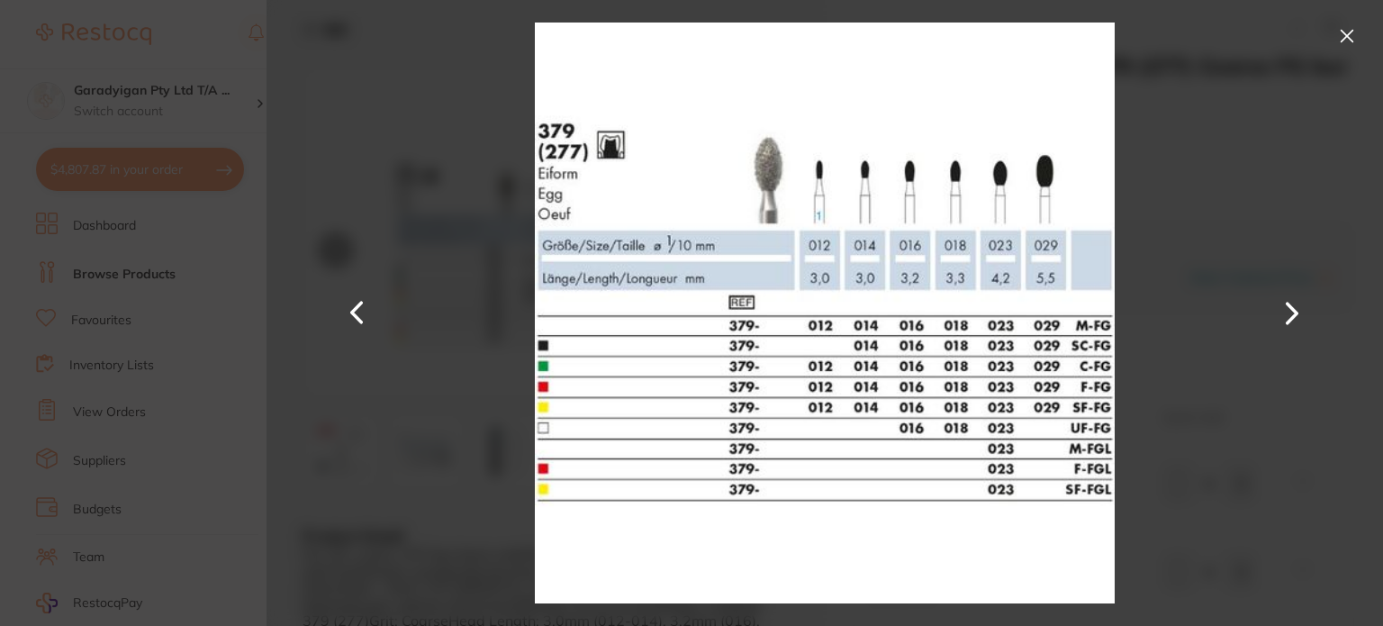
click at [1352, 25] on button at bounding box center [1346, 36] width 29 height 29
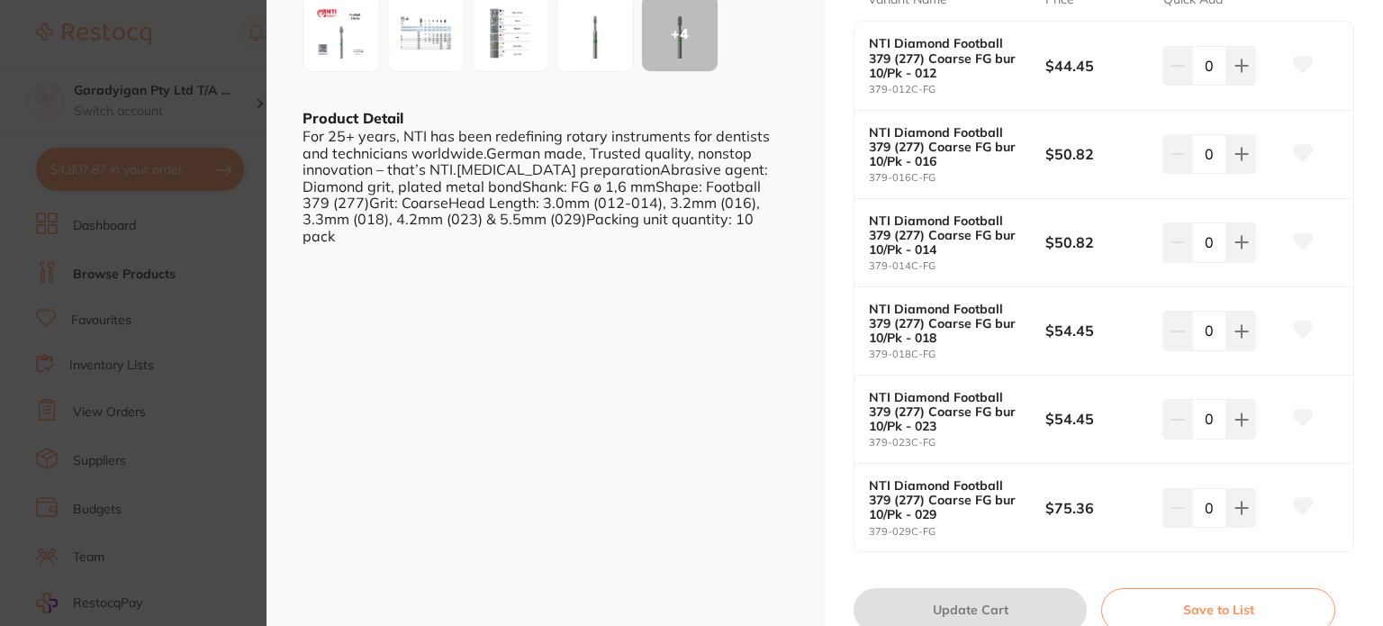
scroll to position [450, 0]
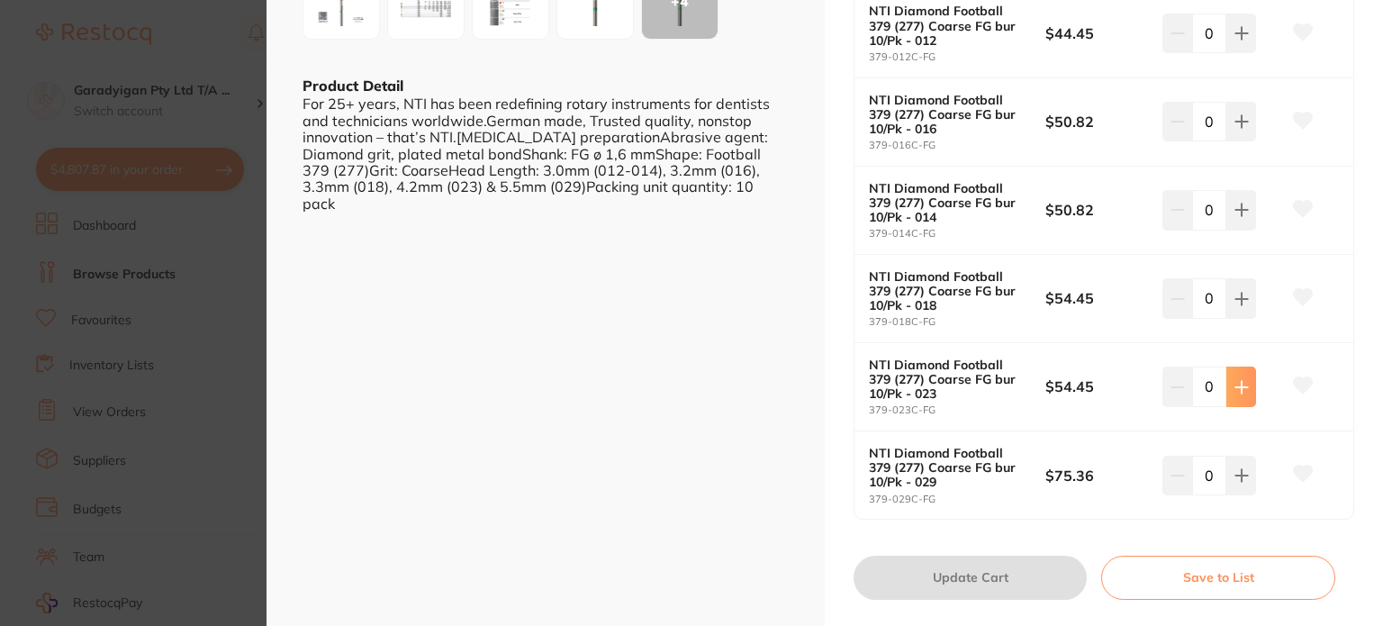
click at [1236, 389] on icon at bounding box center [1241, 387] width 14 height 14
type input "1"
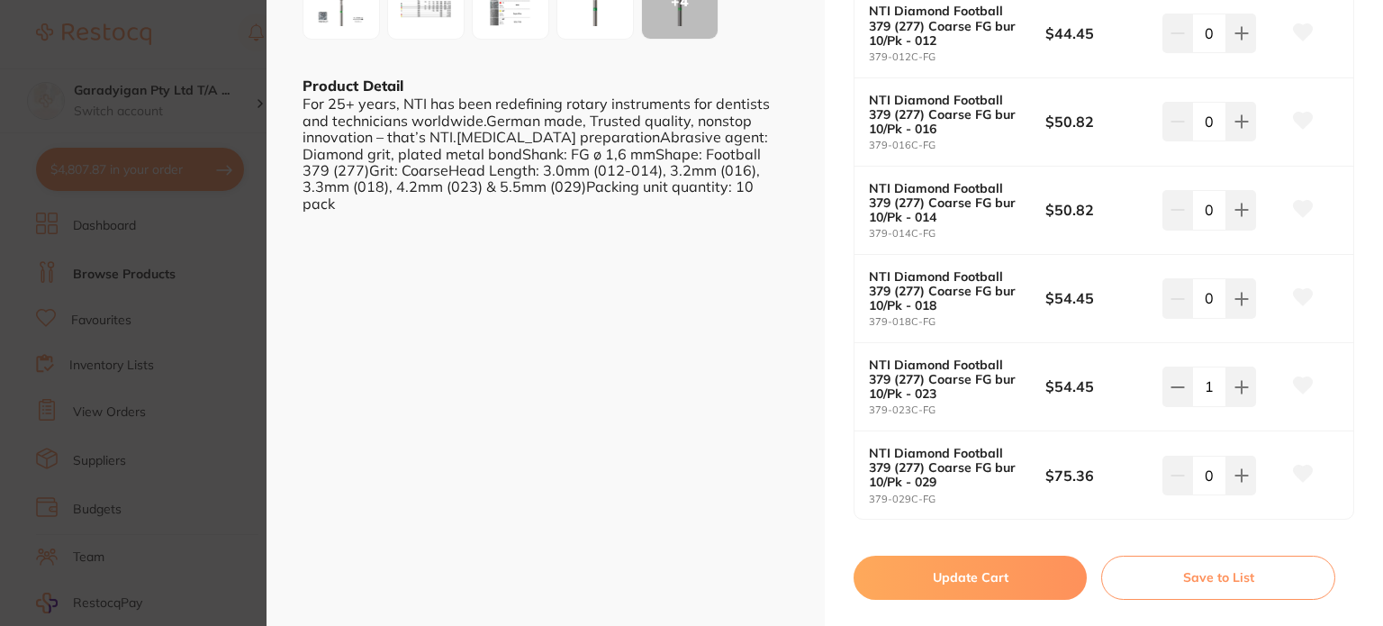
click at [1314, 380] on button at bounding box center [1302, 387] width 45 height 45
click at [1307, 381] on icon at bounding box center [1303, 385] width 19 height 16
click at [1304, 383] on icon at bounding box center [1303, 385] width 19 height 16
drag, startPoint x: 934, startPoint y: 567, endPoint x: 527, endPoint y: 380, distance: 447.9
click at [934, 565] on button "Update Cart" at bounding box center [969, 576] width 233 height 43
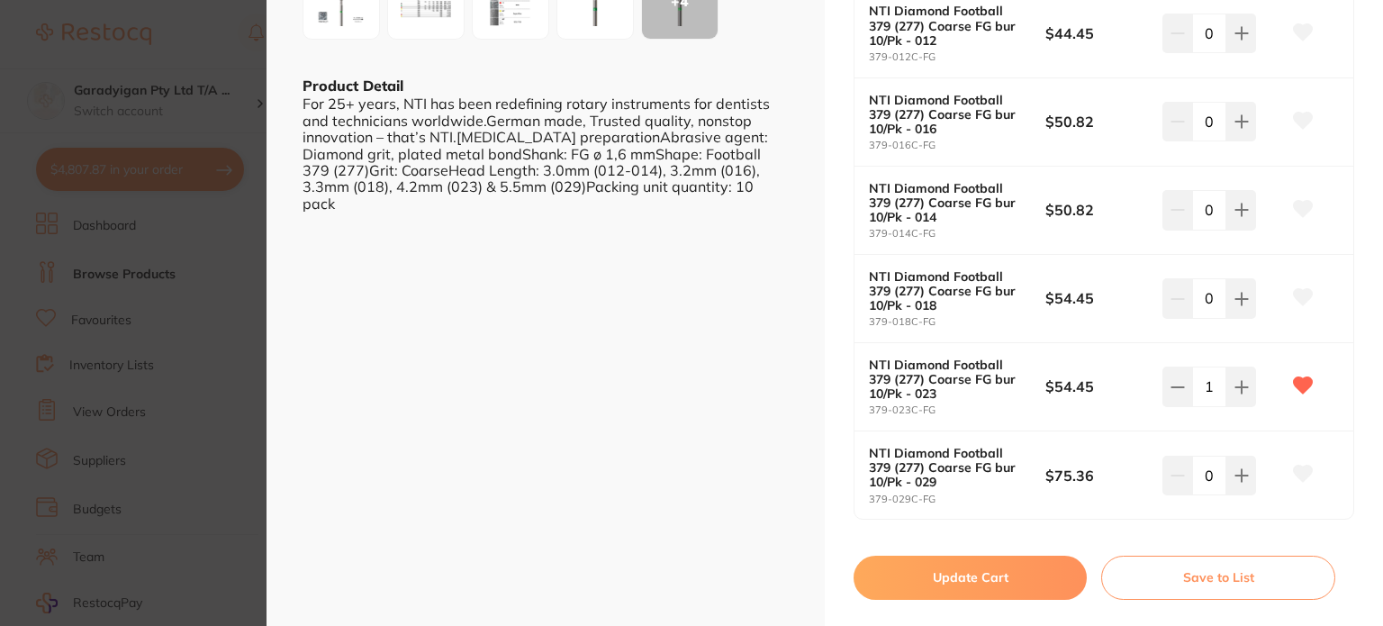
checkbox input "false"
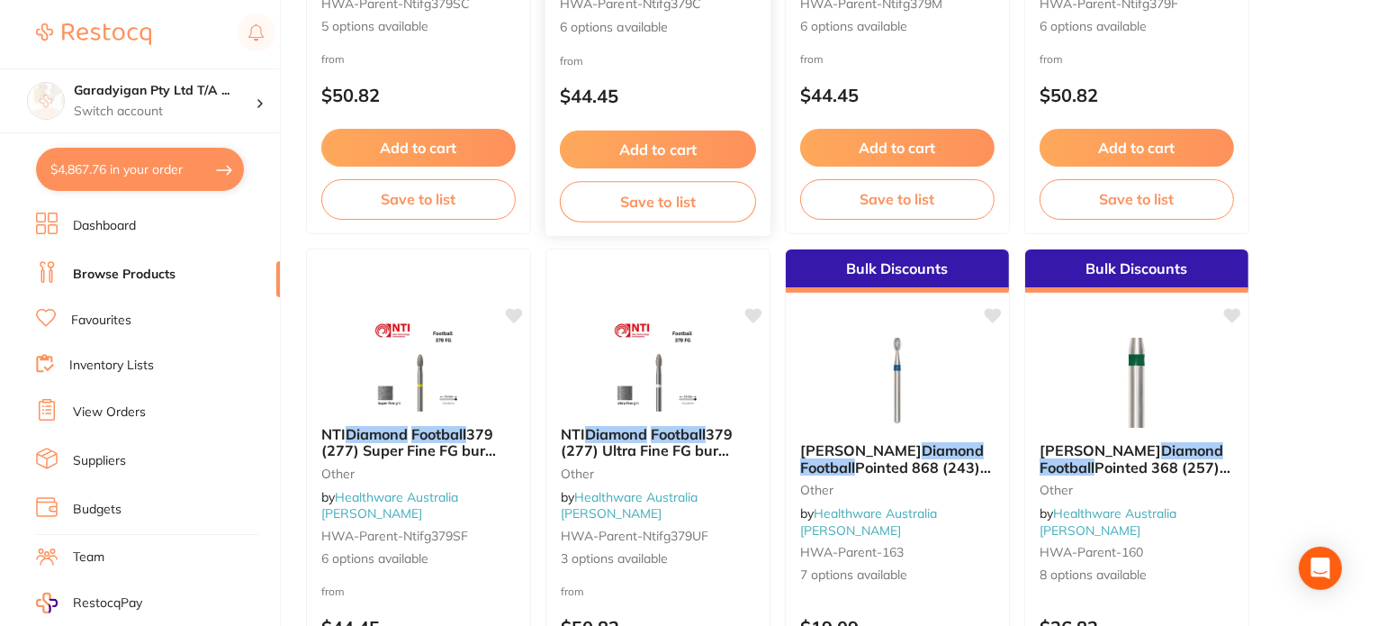
scroll to position [540, 0]
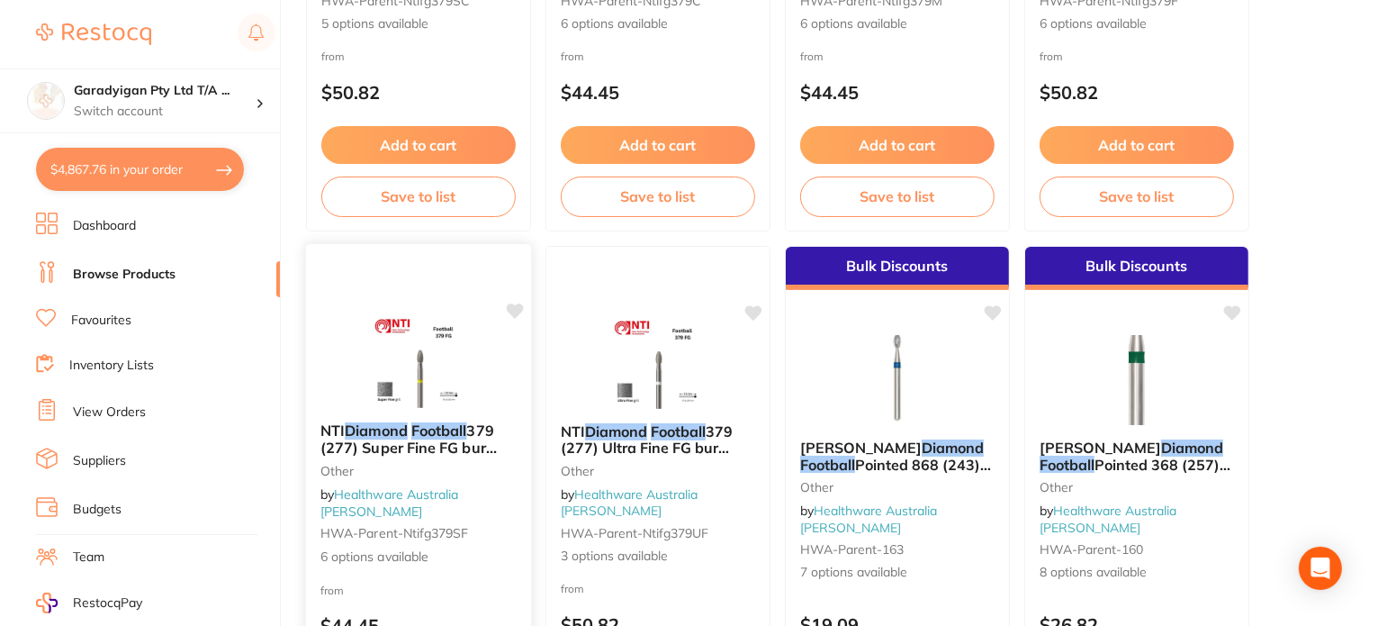
click at [508, 311] on icon at bounding box center [515, 311] width 18 height 18
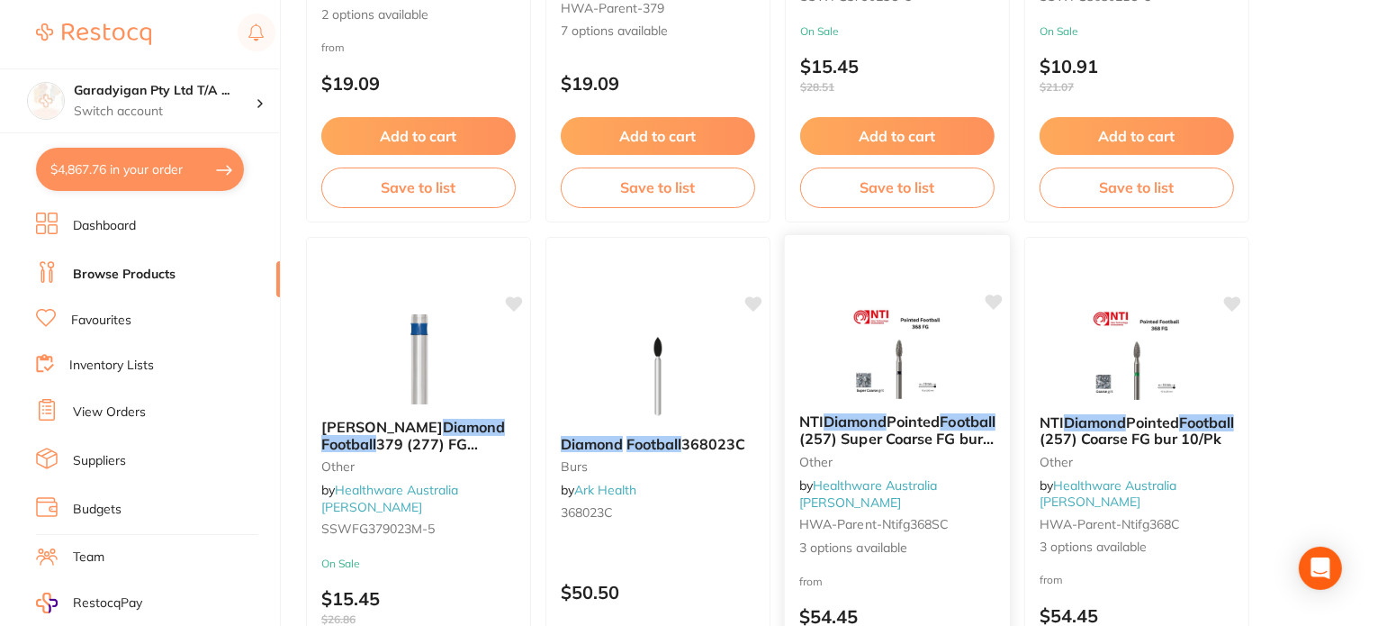
scroll to position [1620, 0]
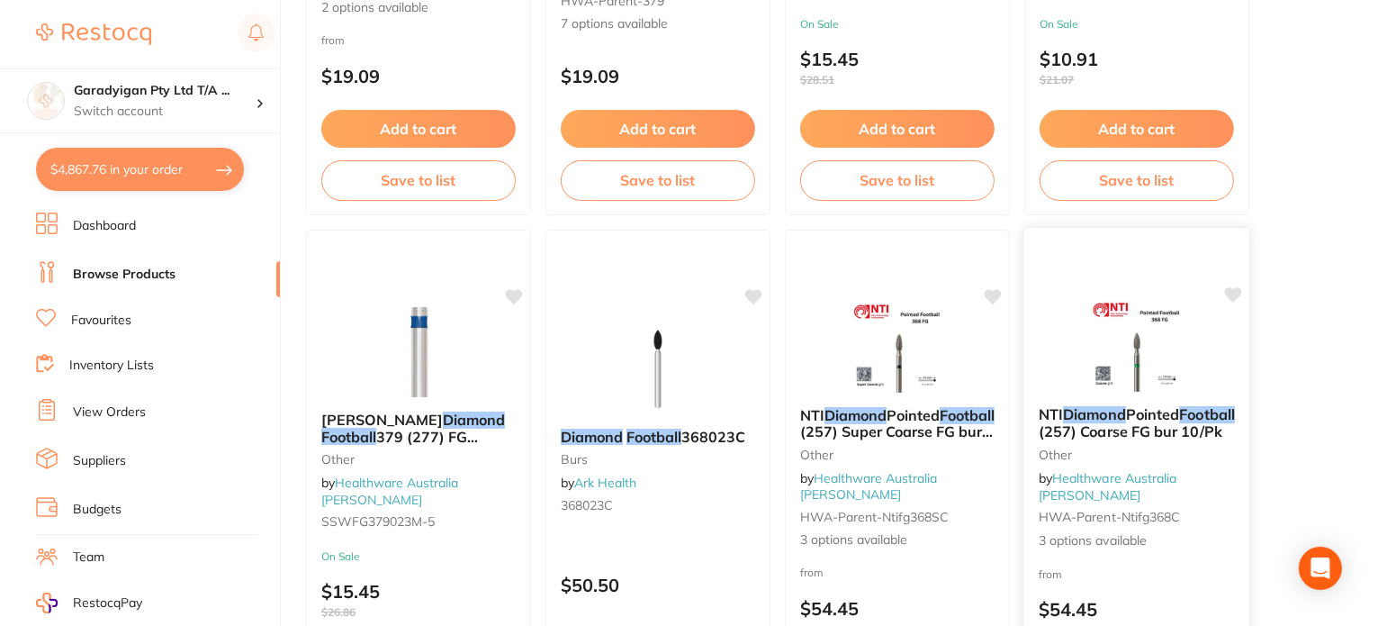
click at [1115, 392] on img at bounding box center [1136, 346] width 118 height 91
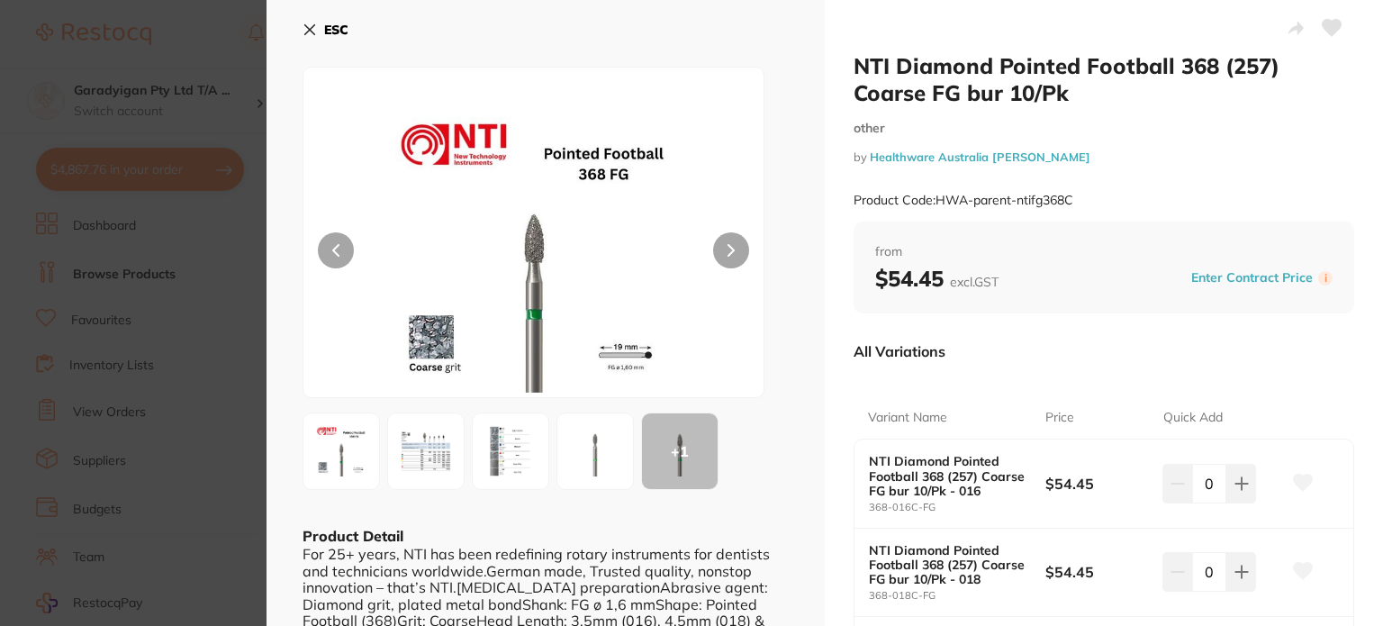
drag, startPoint x: 310, startPoint y: 24, endPoint x: 378, endPoint y: 91, distance: 95.5
click at [304, 28] on icon at bounding box center [309, 30] width 14 height 14
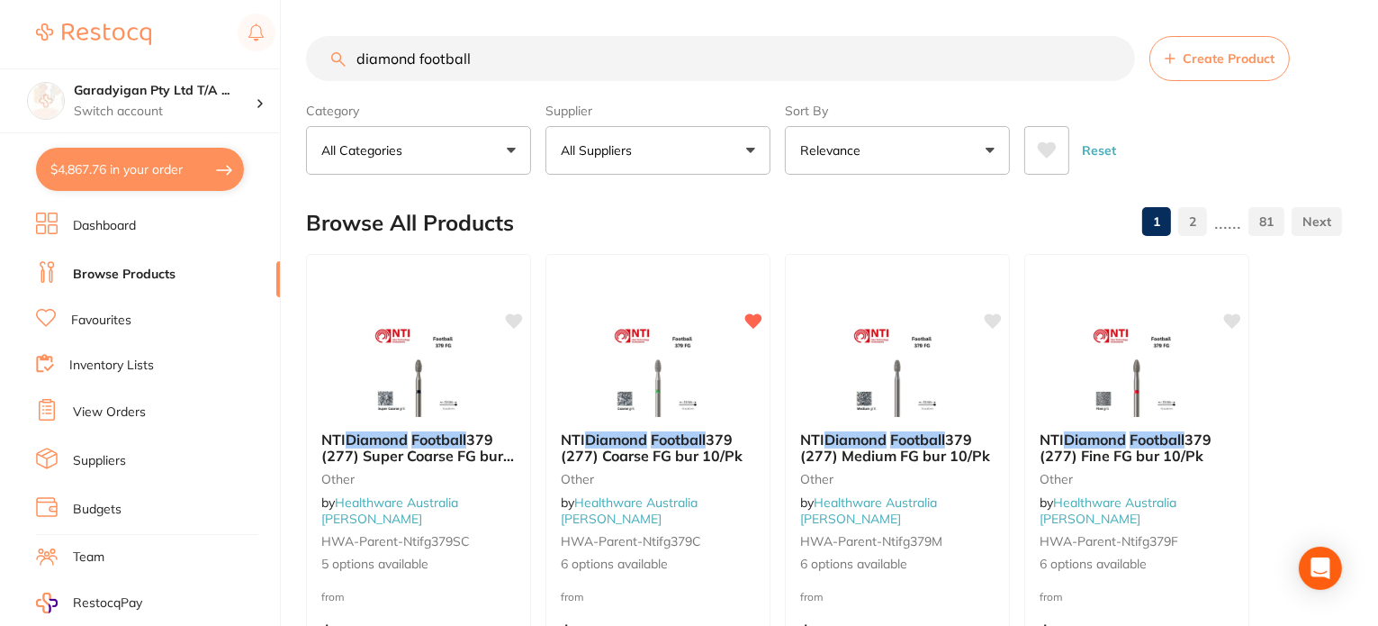
click at [414, 58] on input "diamond football" at bounding box center [720, 58] width 829 height 45
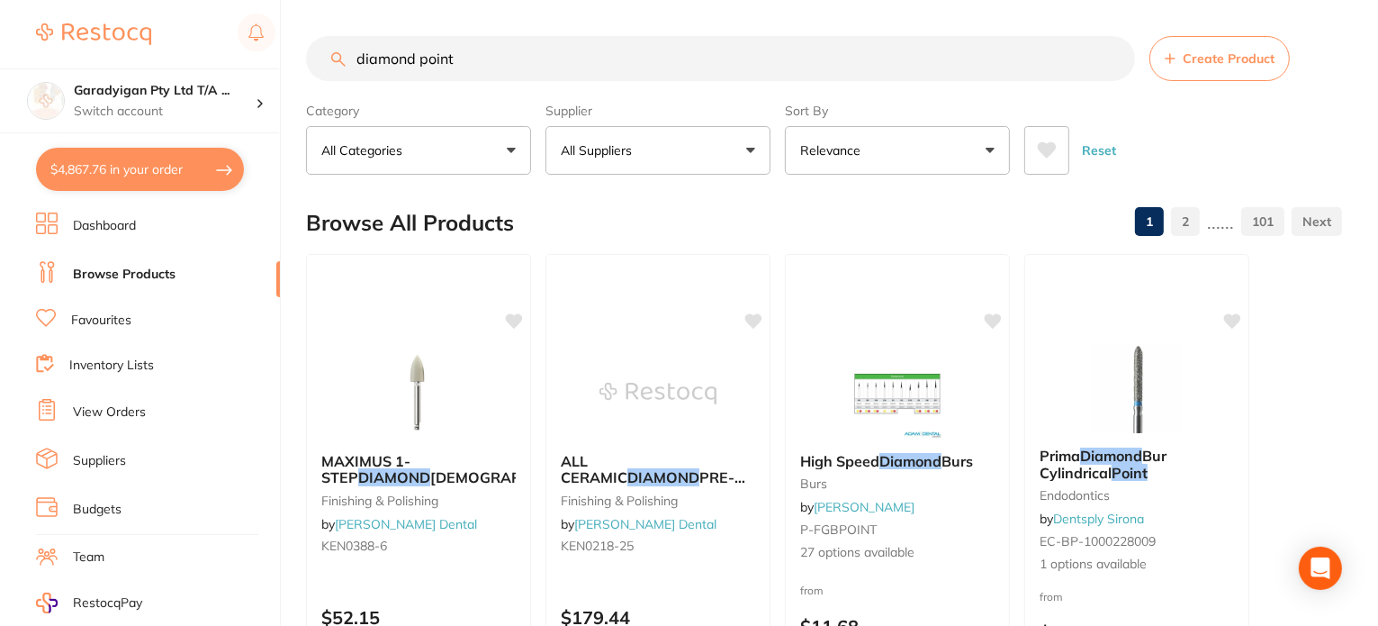
click at [418, 55] on input "diamond point" at bounding box center [720, 58] width 829 height 45
drag, startPoint x: 418, startPoint y: 55, endPoint x: 692, endPoint y: 77, distance: 275.4
click at [692, 77] on input "diamond point" at bounding box center [720, 58] width 829 height 45
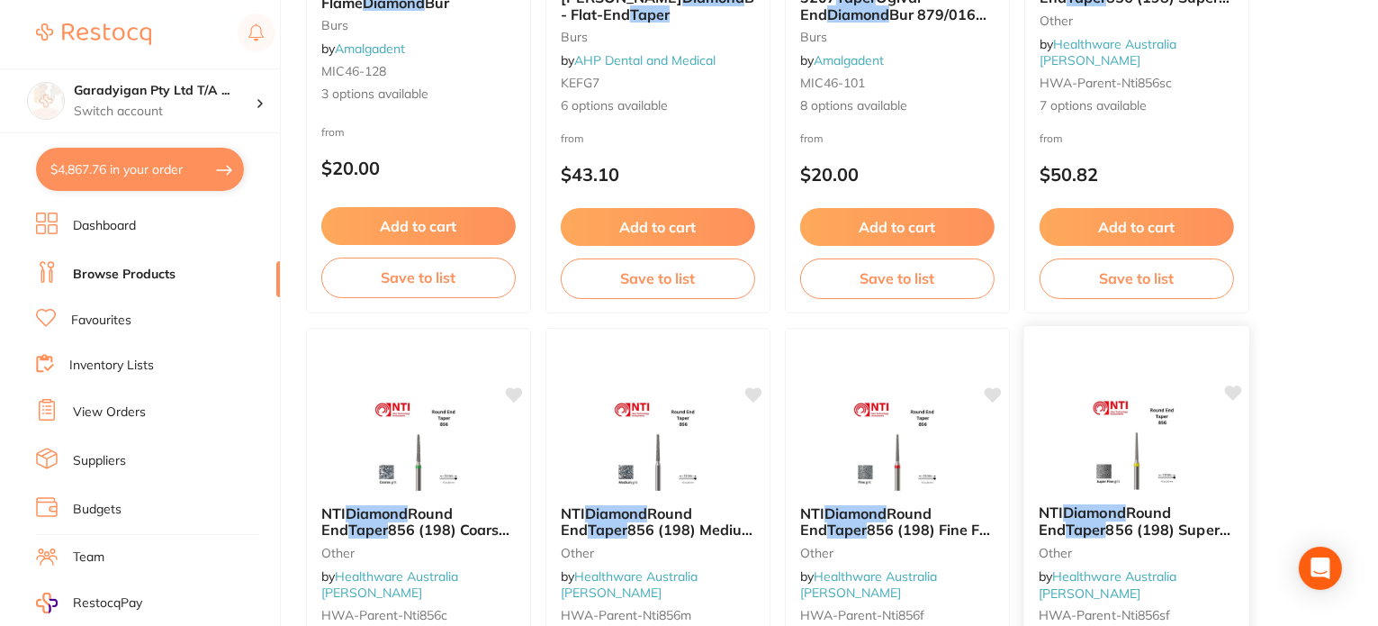
click at [1185, 548] on span "856 (198) Super Fine FG bur 10/Pk" at bounding box center [1135, 537] width 192 height 35
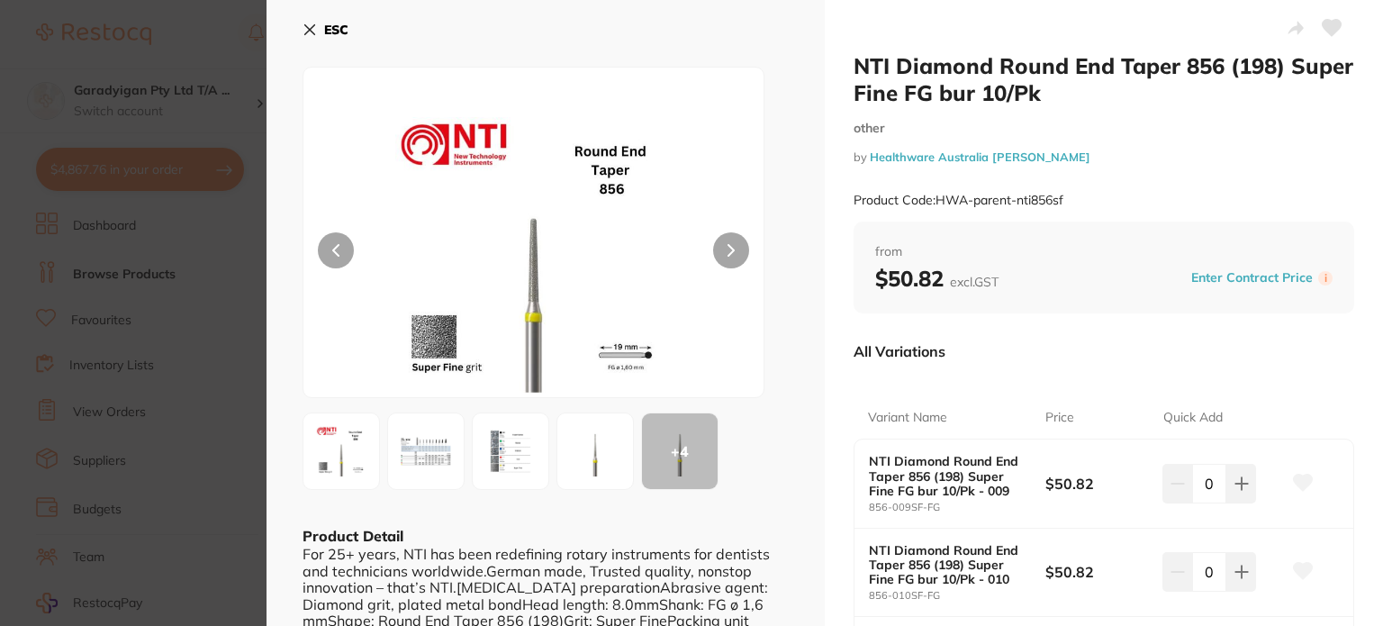
click at [437, 448] on img at bounding box center [425, 451] width 65 height 65
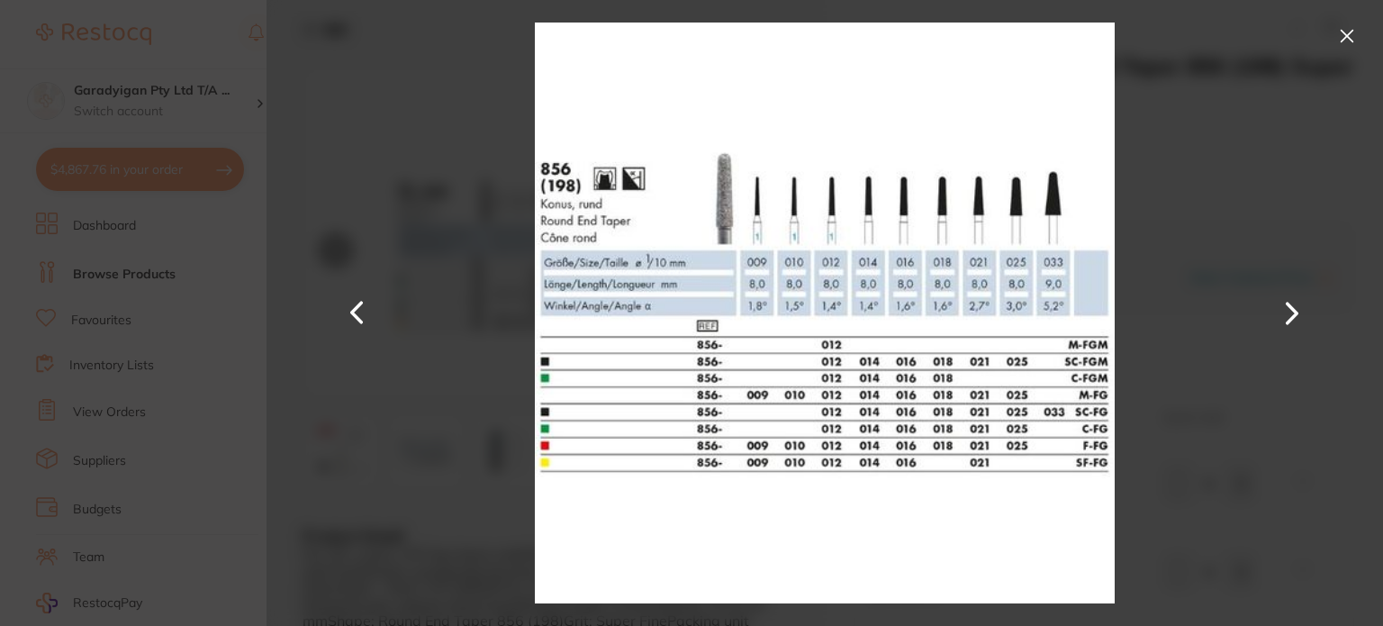
click at [1340, 39] on button at bounding box center [1346, 36] width 29 height 29
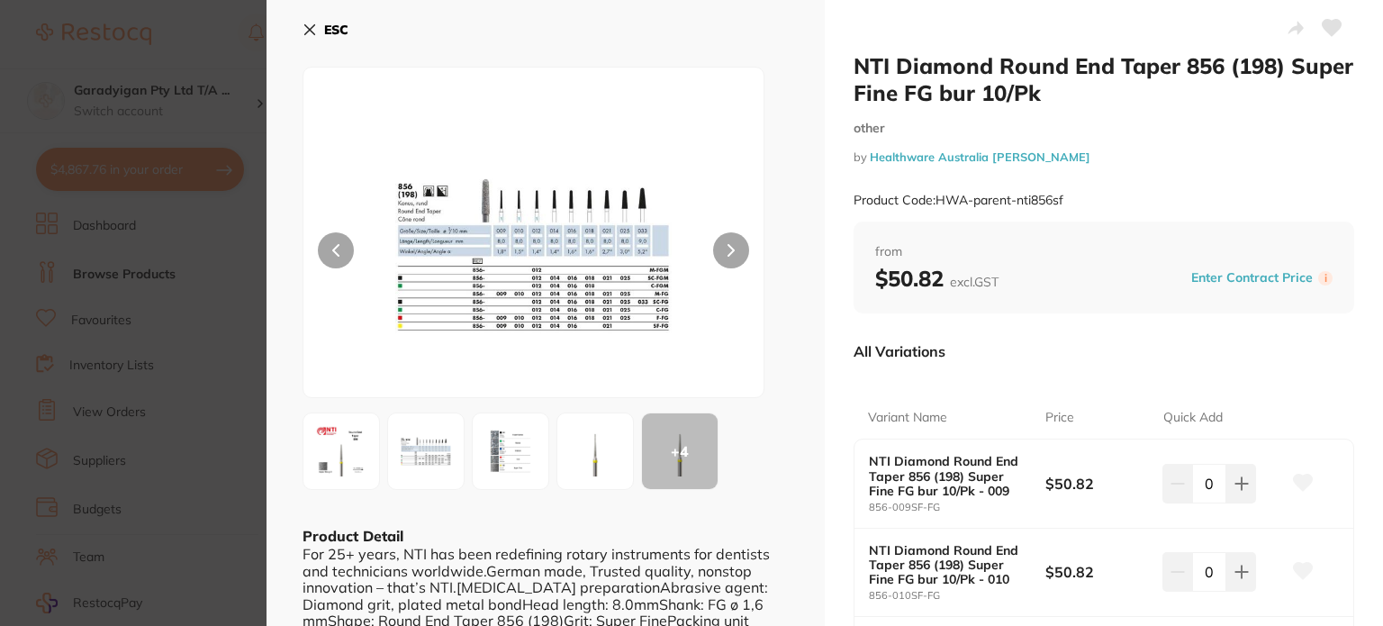
click at [312, 31] on icon at bounding box center [309, 30] width 14 height 14
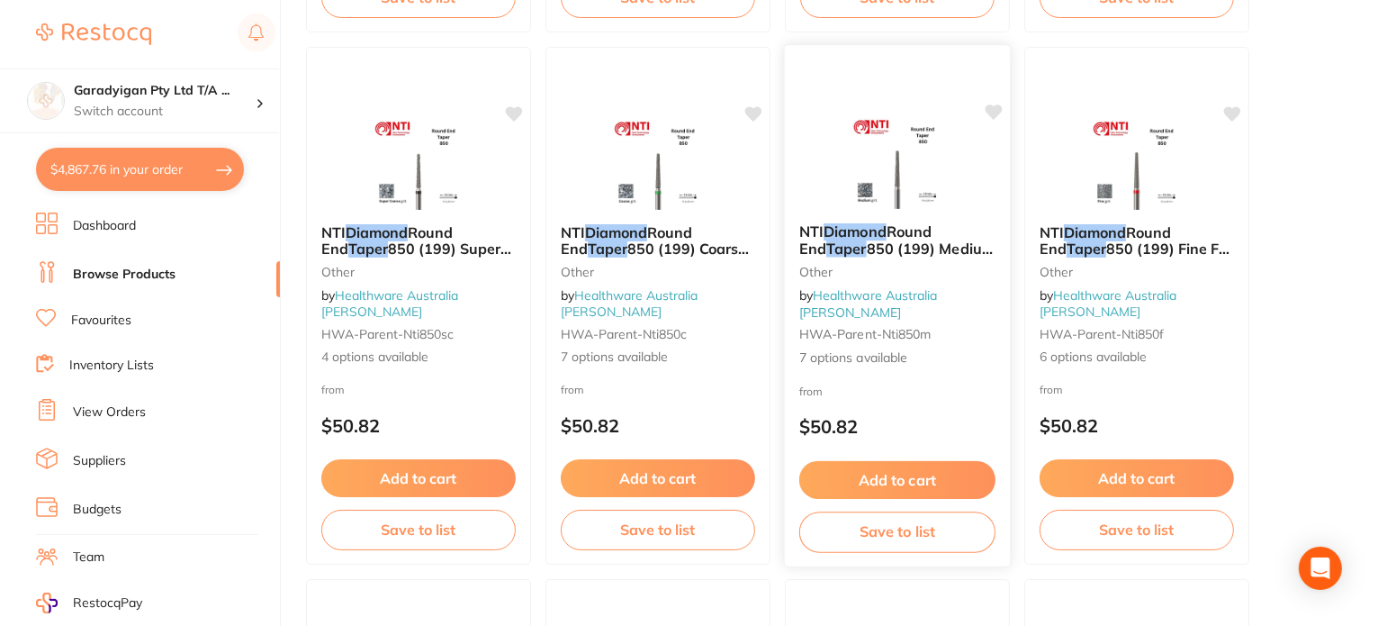
scroll to position [1710, 0]
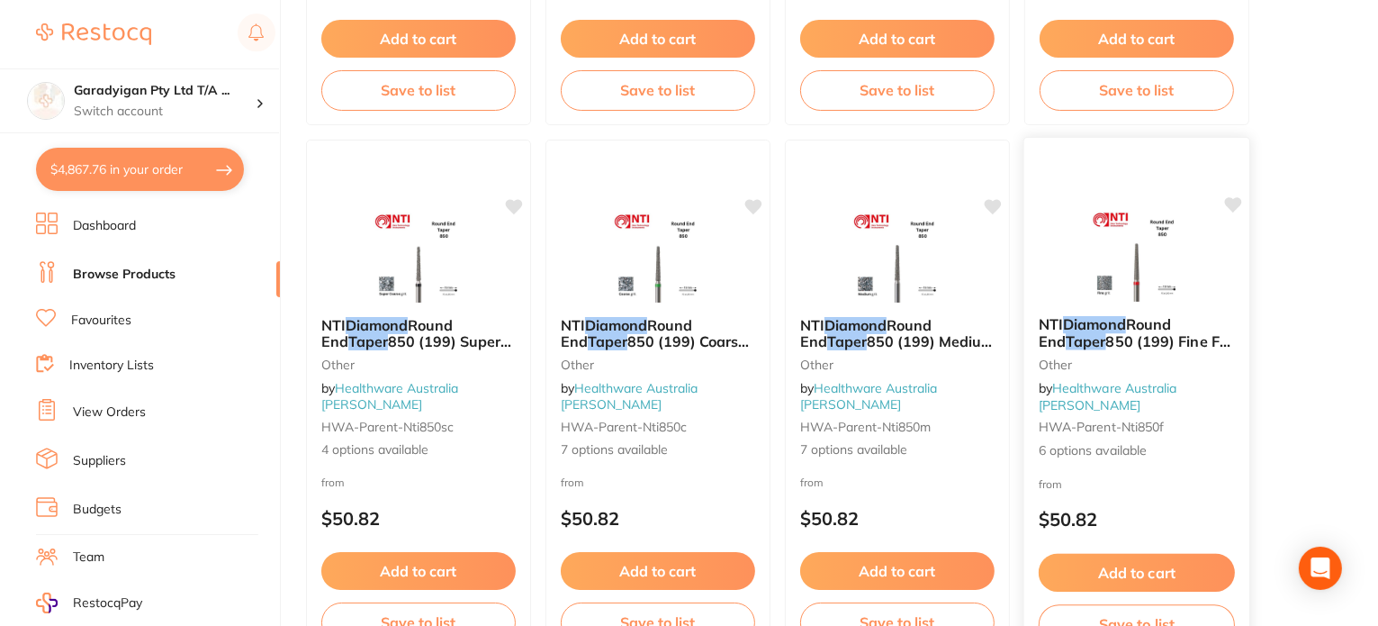
click at [1231, 199] on icon at bounding box center [1233, 204] width 17 height 15
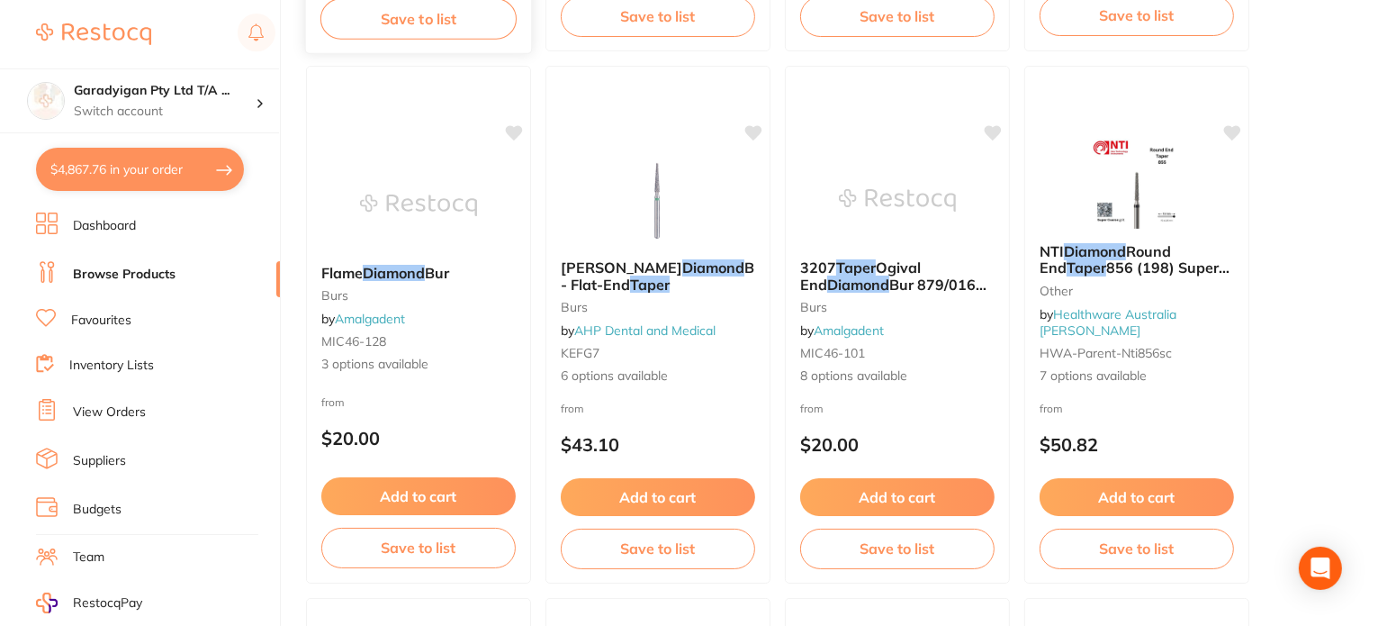
scroll to position [0, 0]
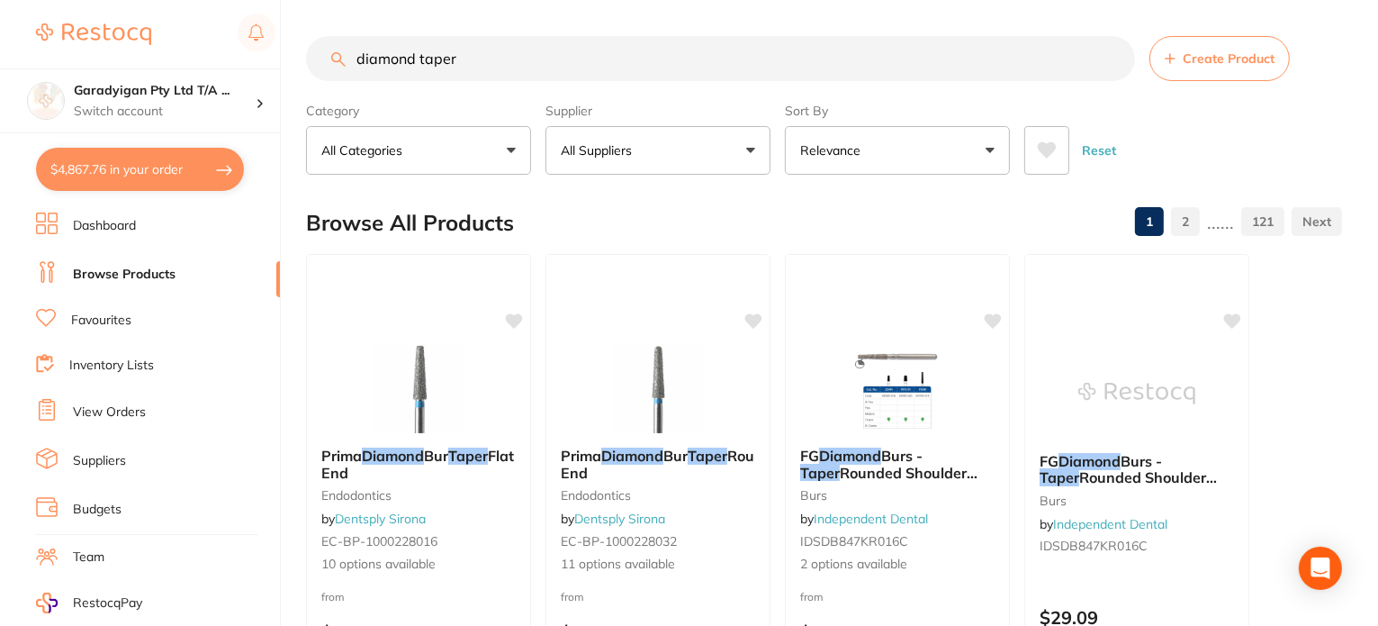
drag, startPoint x: 418, startPoint y: 58, endPoint x: 880, endPoint y: 32, distance: 463.4
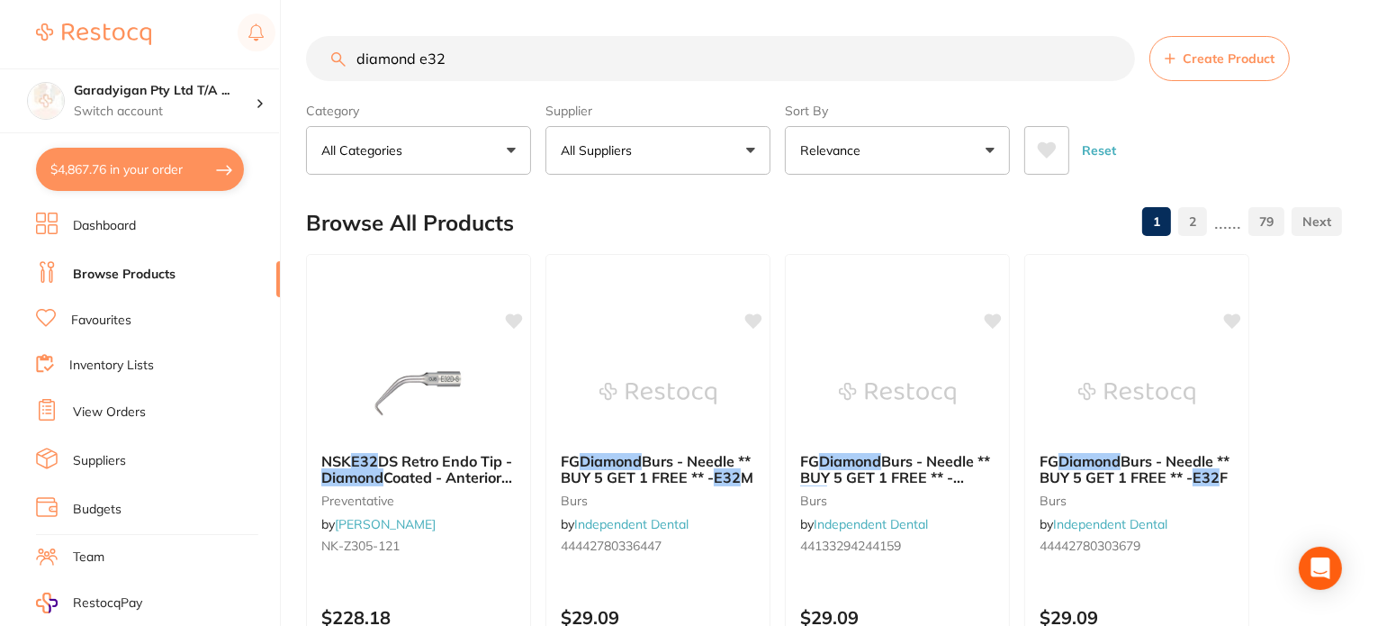
drag, startPoint x: 474, startPoint y: 53, endPoint x: 418, endPoint y: 63, distance: 57.6
click at [421, 61] on input "diamond e32" at bounding box center [720, 58] width 829 height 45
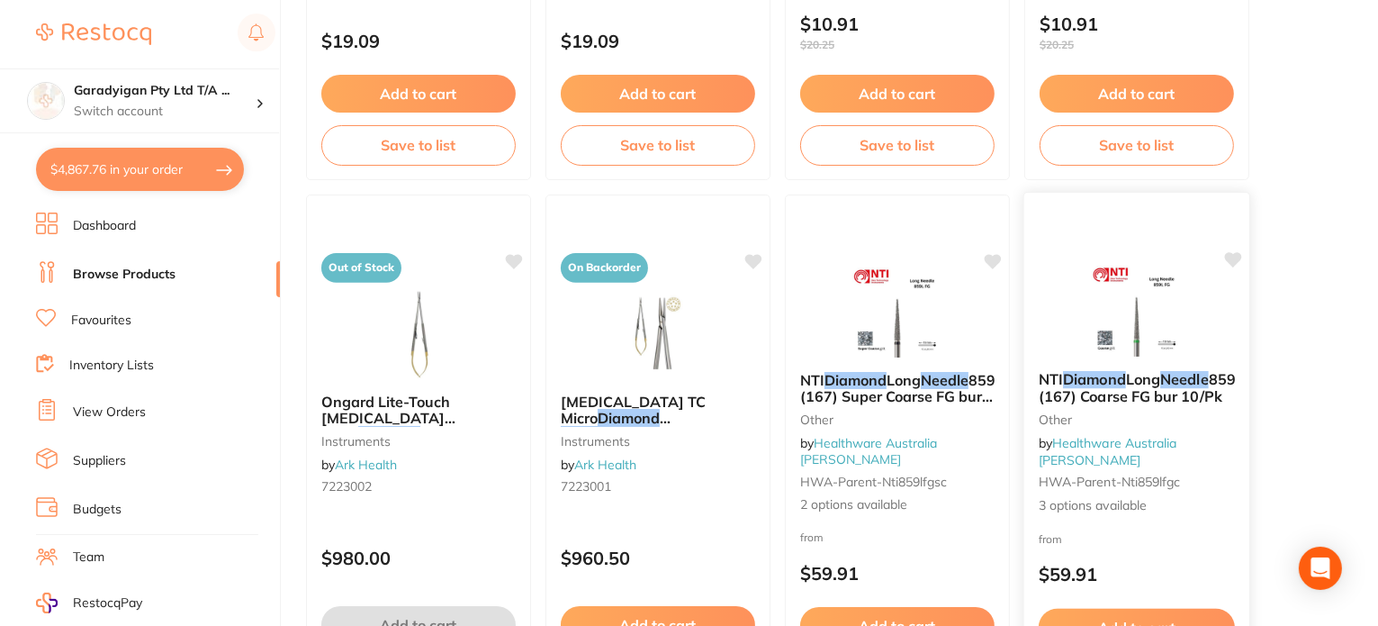
scroll to position [630, 0]
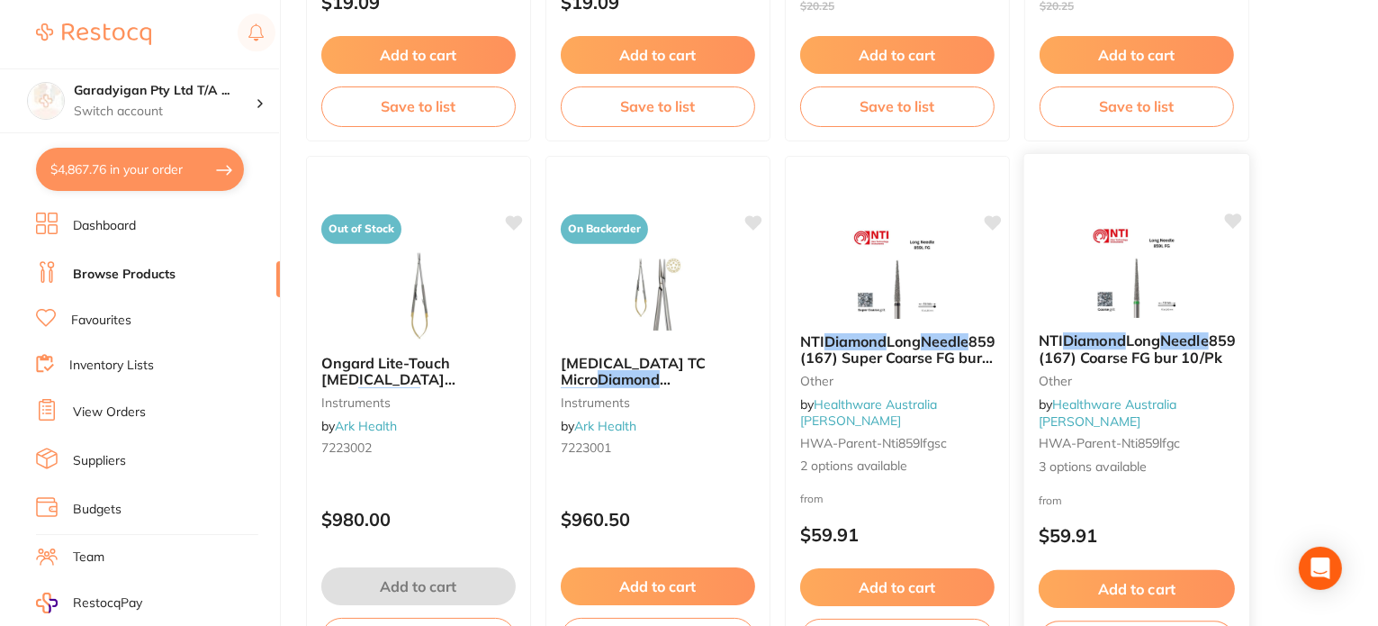
type input "diamond needle"
click at [1236, 221] on icon at bounding box center [1233, 220] width 17 height 15
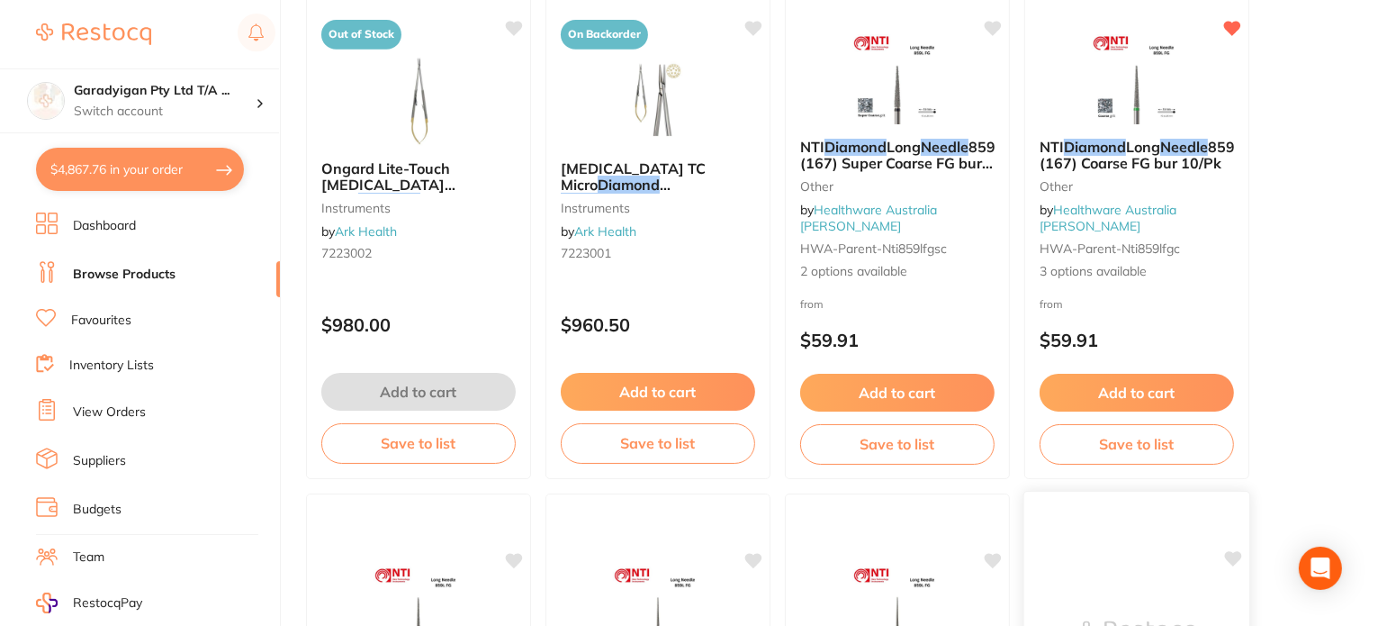
scroll to position [810, 0]
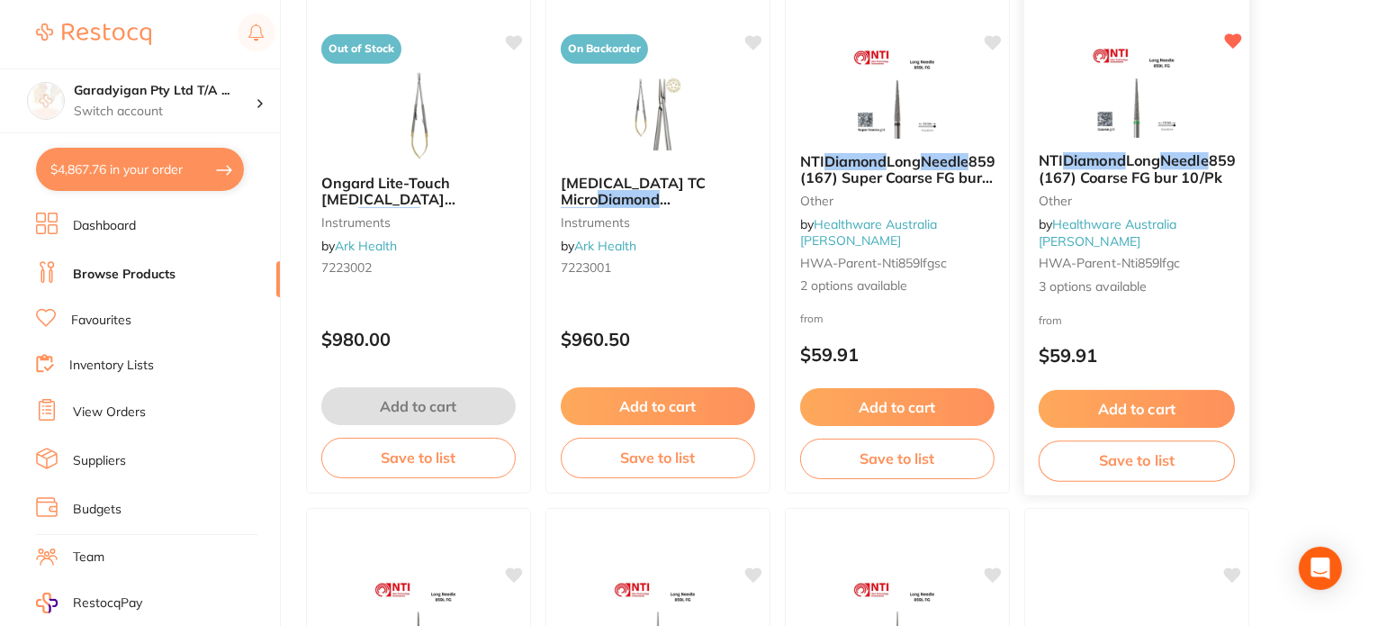
click at [1112, 186] on span "859L (167) Coarse FG bur 10/Pk" at bounding box center [1141, 168] width 205 height 35
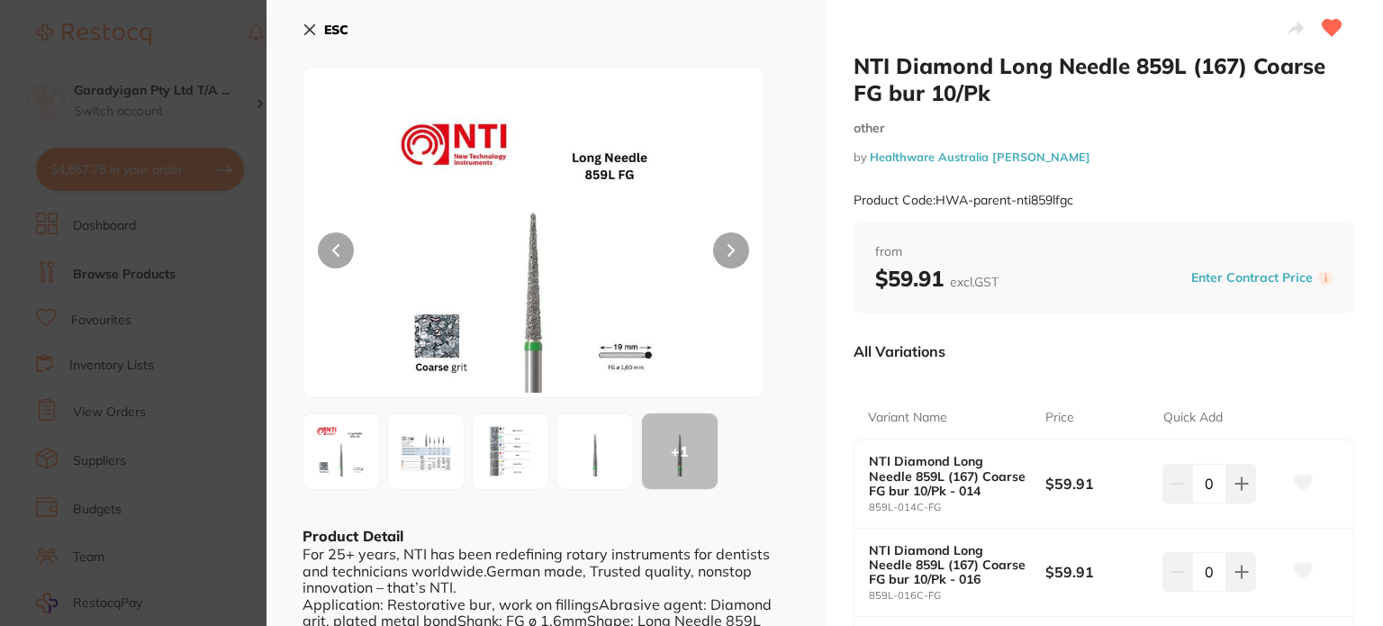
click at [440, 471] on img at bounding box center [425, 451] width 65 height 65
